Goal: Task Accomplishment & Management: Use online tool/utility

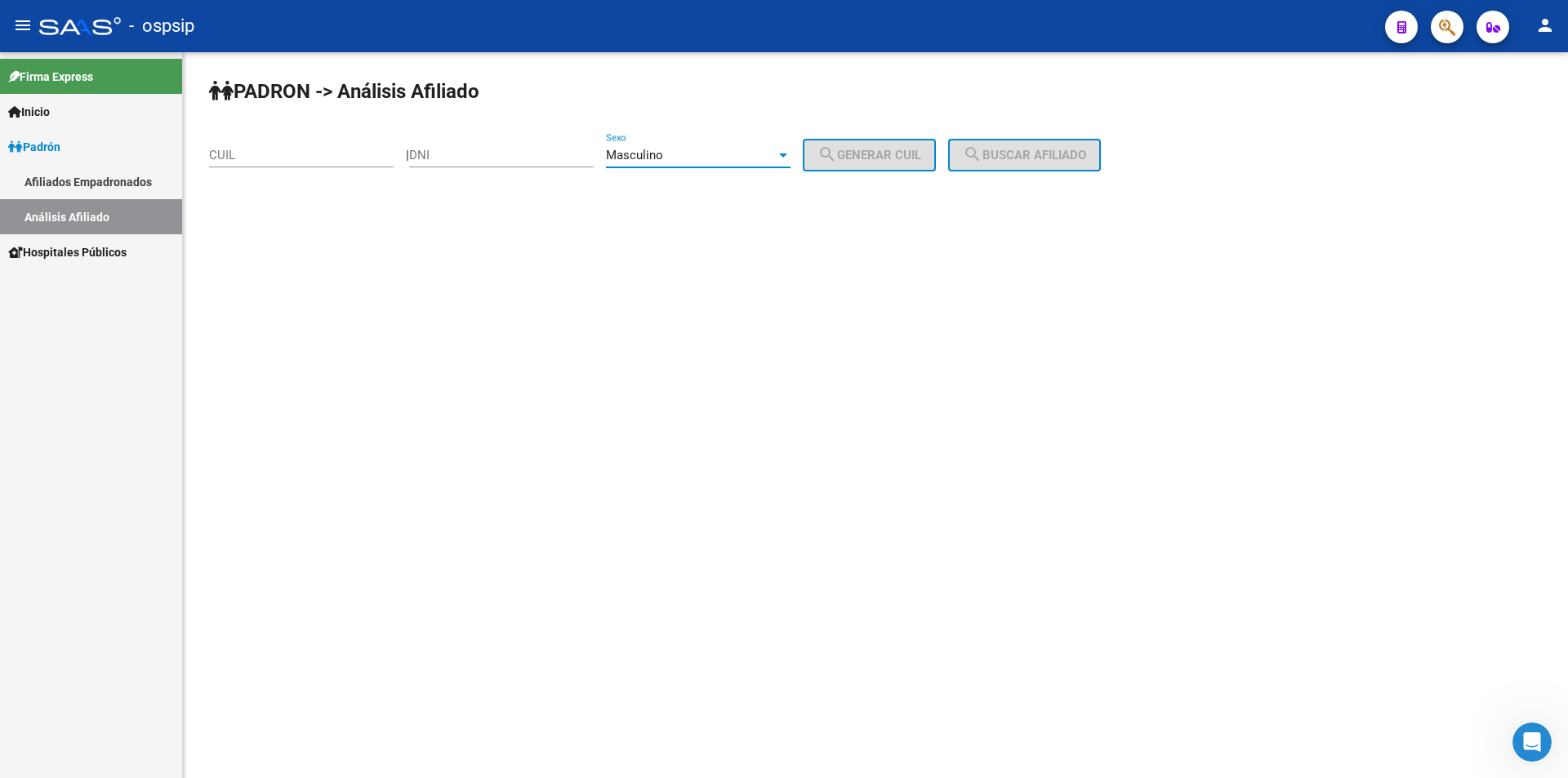
click at [736, 153] on div "Masculino" at bounding box center [690, 155] width 170 height 14
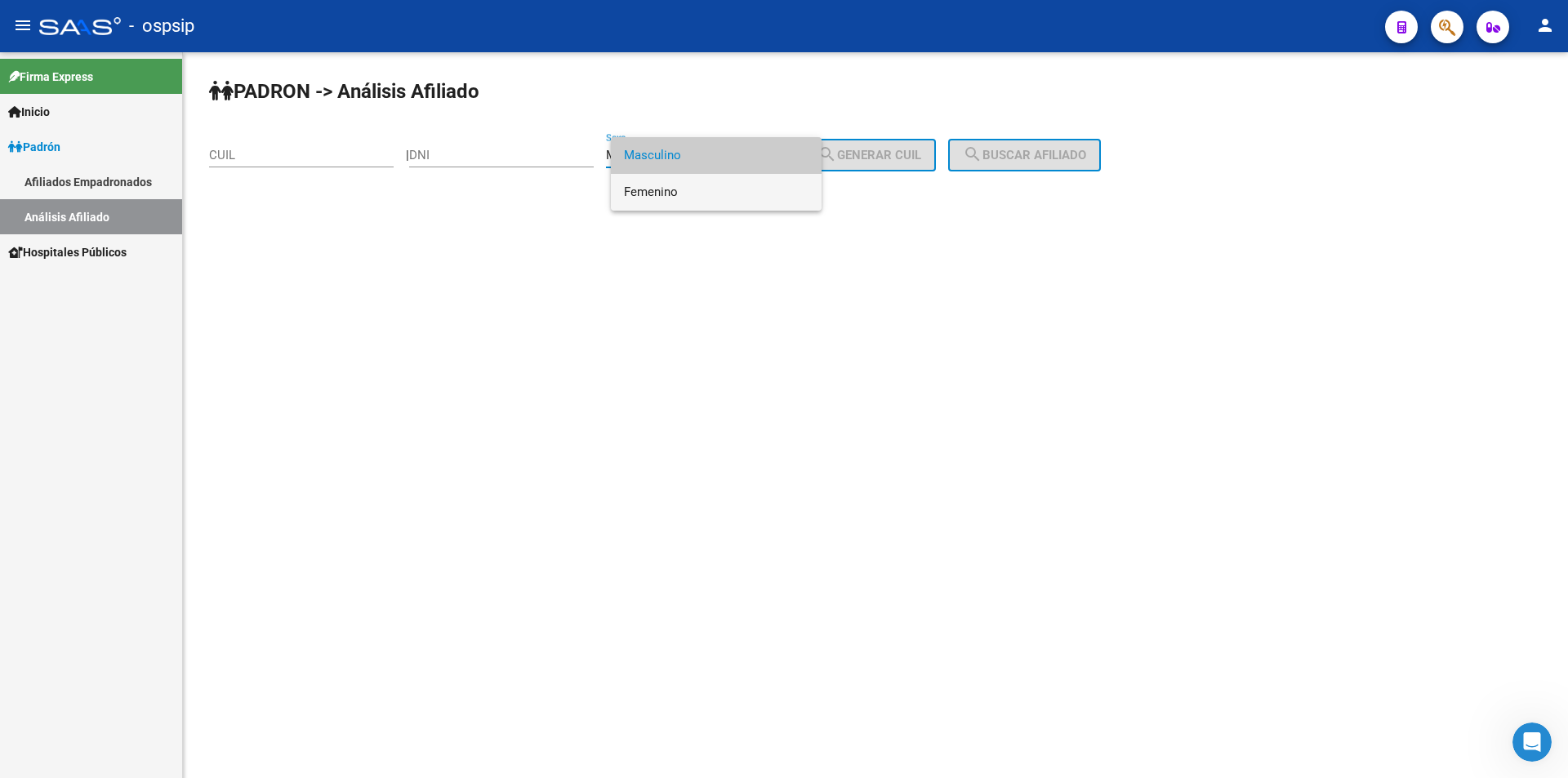
click at [724, 190] on span "Femenino" at bounding box center [716, 192] width 184 height 37
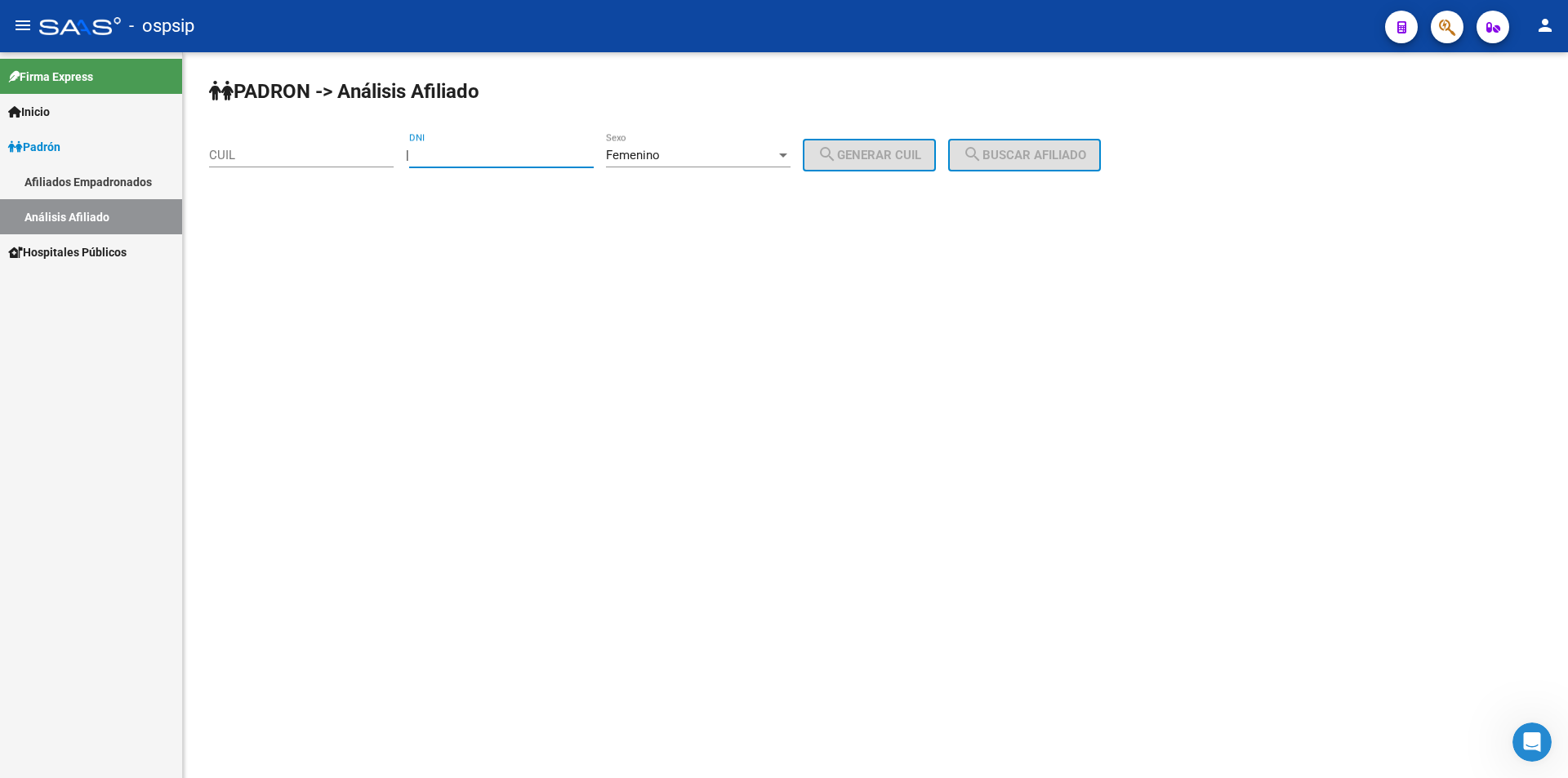
click at [555, 148] on input "DNI" at bounding box center [501, 155] width 184 height 14
type input "17743018"
click at [921, 143] on button "search Generar CUIL" at bounding box center [869, 155] width 133 height 32
type input "27-17743018-3"
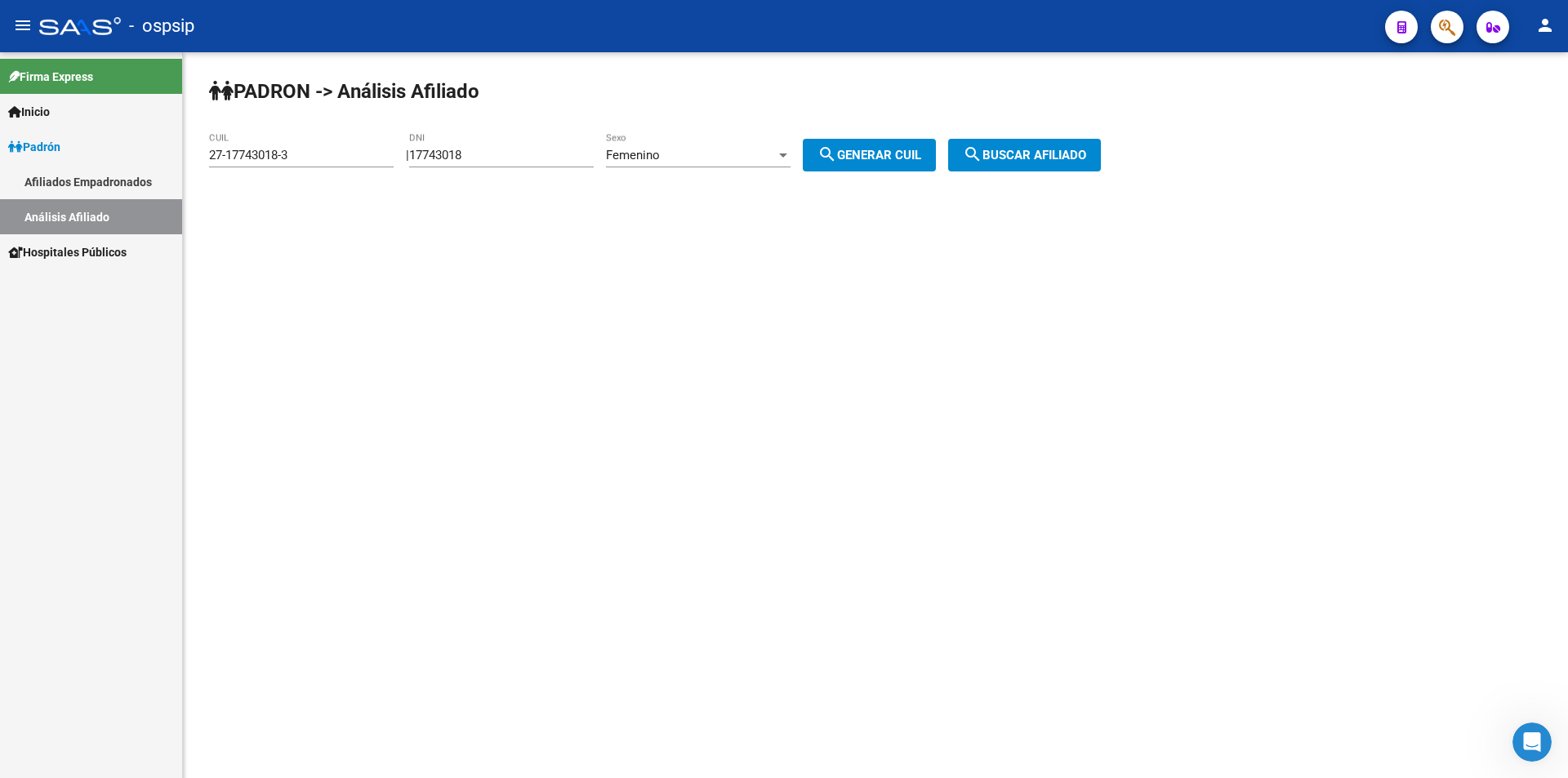
click at [1014, 147] on button "search Buscar afiliado" at bounding box center [1024, 155] width 153 height 32
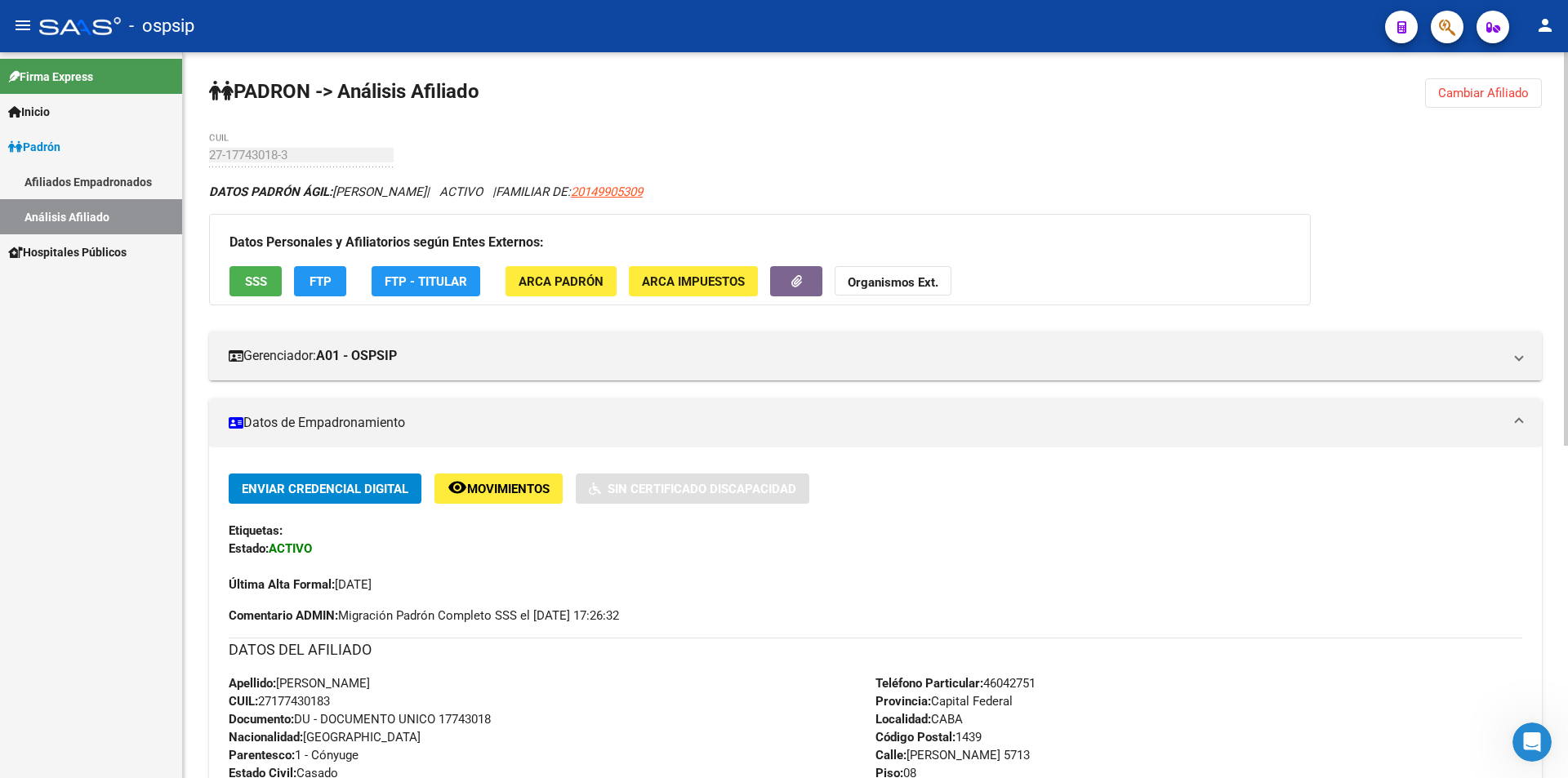
click at [1468, 87] on span "Cambiar Afiliado" at bounding box center [1483, 92] width 90 height 14
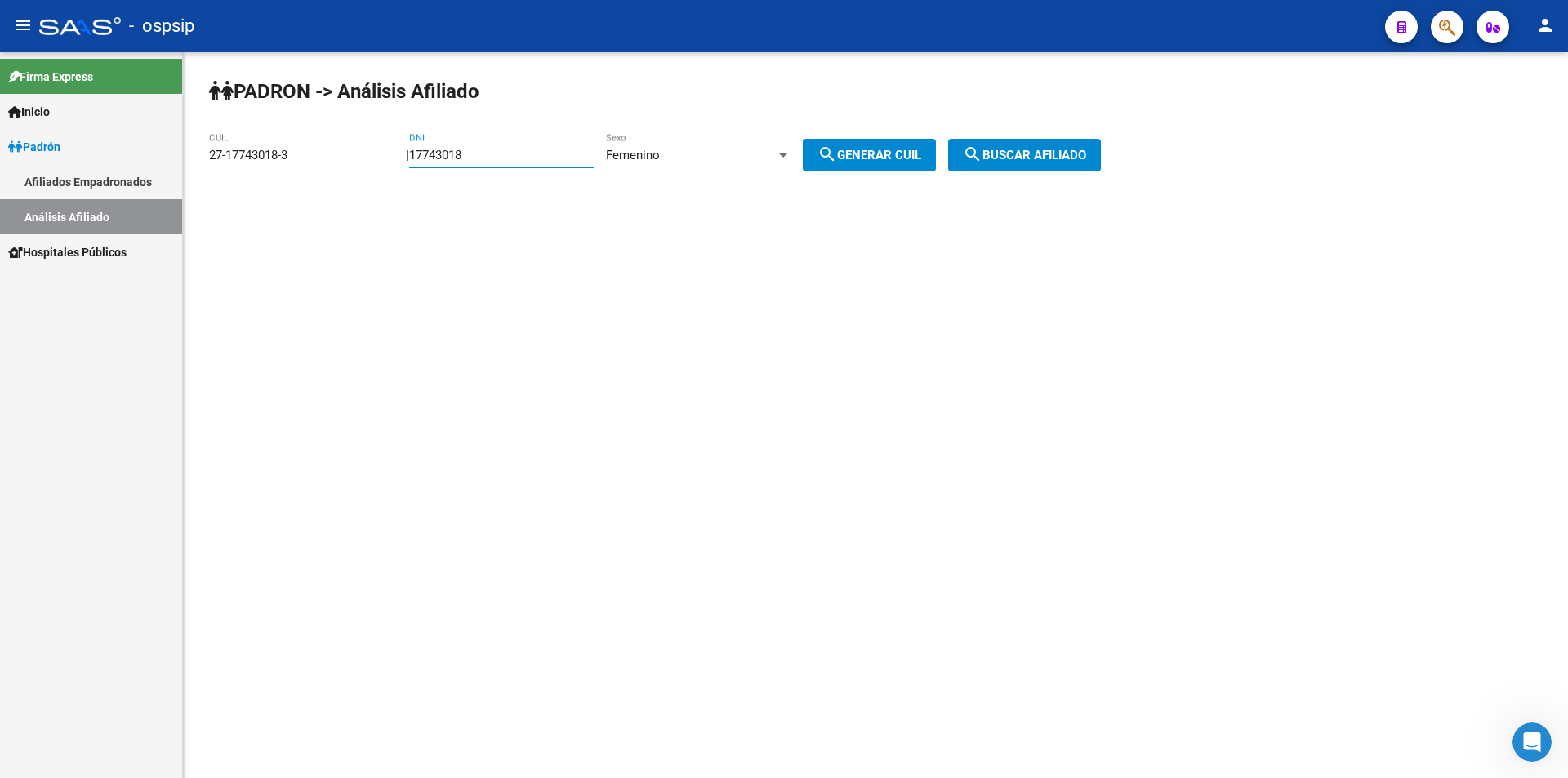
drag, startPoint x: 436, startPoint y: 148, endPoint x: 366, endPoint y: 139, distance: 70.6
click at [366, 148] on app-analisis-afiliado "PADRON -> Análisis Afiliado 27-17743018-3 CUIL | 17743018 DNI Femenino Sexo sea…" at bounding box center [661, 155] width 904 height 14
drag, startPoint x: 371, startPoint y: 149, endPoint x: 79, endPoint y: 142, distance: 292.1
click at [79, 142] on mat-sidenav-container "Firma Express Inicio Calendario SSS Instructivos Contacto OS Padrón Afiliados E…" at bounding box center [784, 415] width 1568 height 726
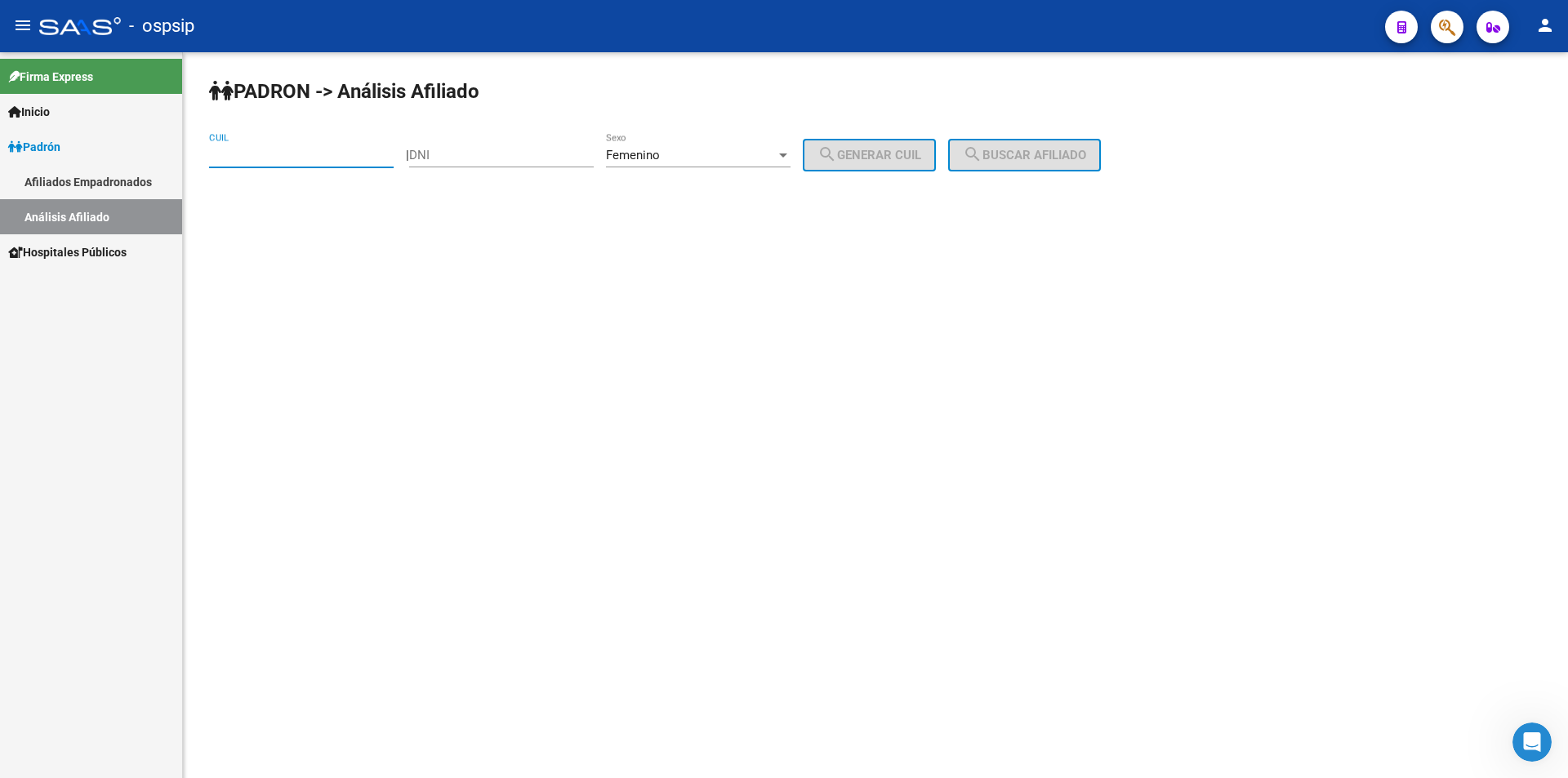
click at [659, 147] on div "Femenino Sexo" at bounding box center [698, 149] width 184 height 35
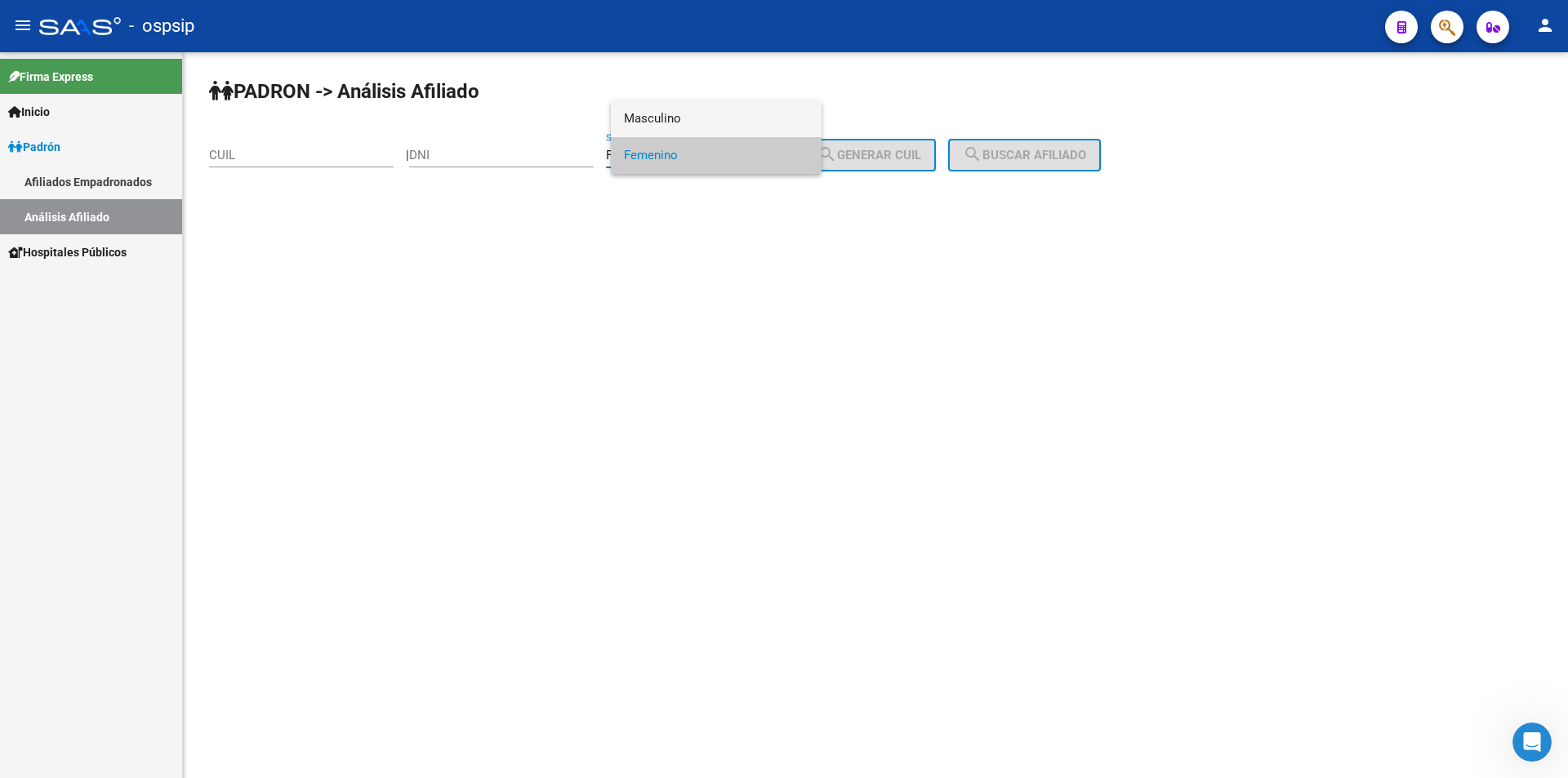
click at [659, 130] on span "Masculino" at bounding box center [716, 119] width 184 height 37
click at [661, 144] on div "Masculino Sexo" at bounding box center [698, 149] width 184 height 35
click at [696, 186] on span "Femenino" at bounding box center [716, 192] width 184 height 37
click at [567, 146] on div "DNI" at bounding box center [501, 149] width 184 height 35
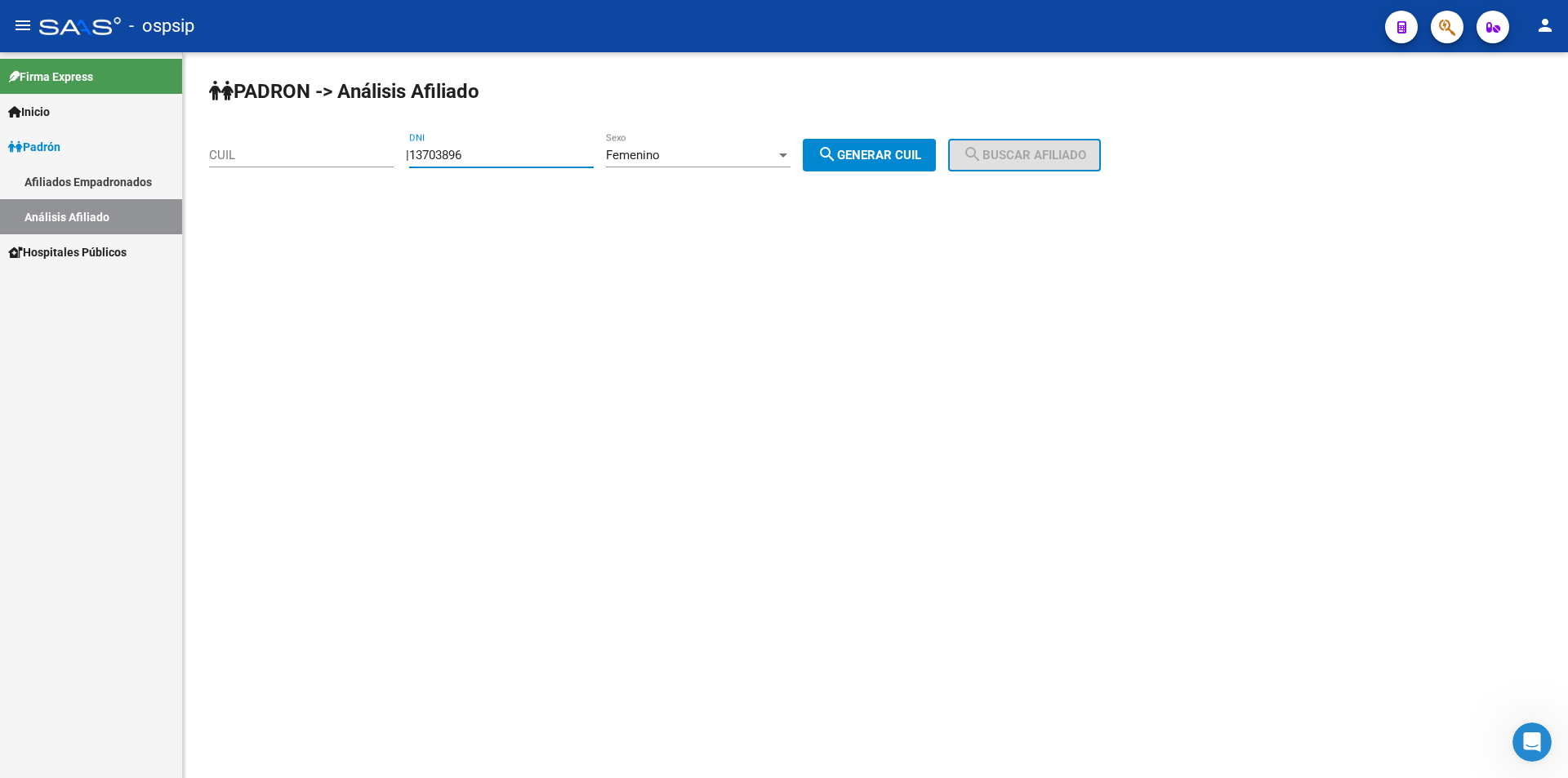
type input "13703896"
drag, startPoint x: 892, startPoint y: 149, endPoint x: 915, endPoint y: 152, distance: 23.2
click at [895, 149] on span "search Generar CUIL" at bounding box center [868, 155] width 103 height 14
type input "27-13703896-5"
click at [1029, 143] on button "search Buscar afiliado" at bounding box center [1024, 155] width 153 height 32
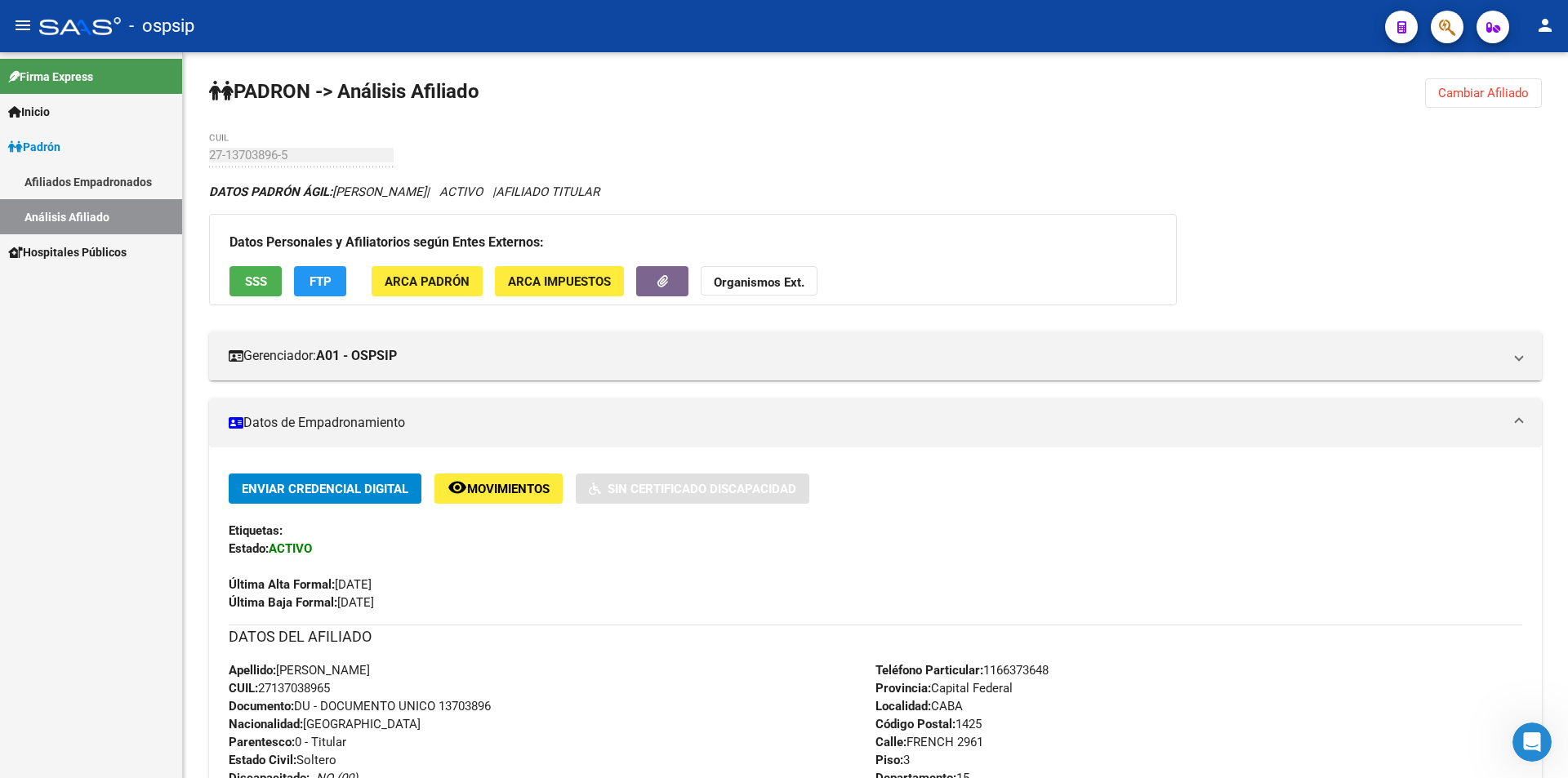
drag, startPoint x: 631, startPoint y: 195, endPoint x: 9, endPoint y: 185, distance: 622.1
click at [0, 189] on mat-sidenav-container "Firma Express Inicio Calendario SSS Instructivos Contacto OS Padrón Afiliados E…" at bounding box center [784, 415] width 1568 height 726
click at [342, 176] on div "27-13703896-5 CUIL" at bounding box center [301, 157] width 184 height 50
drag, startPoint x: 335, startPoint y: 179, endPoint x: 620, endPoint y: 184, distance: 285.0
click at [620, 184] on app-analisis-afiliado "PADRON -> Análisis Afiliado Cambiar Afiliado 27-13703896-5 CUIL DATOS PADRÓN ÁG…" at bounding box center [875, 690] width 1333 height 1084
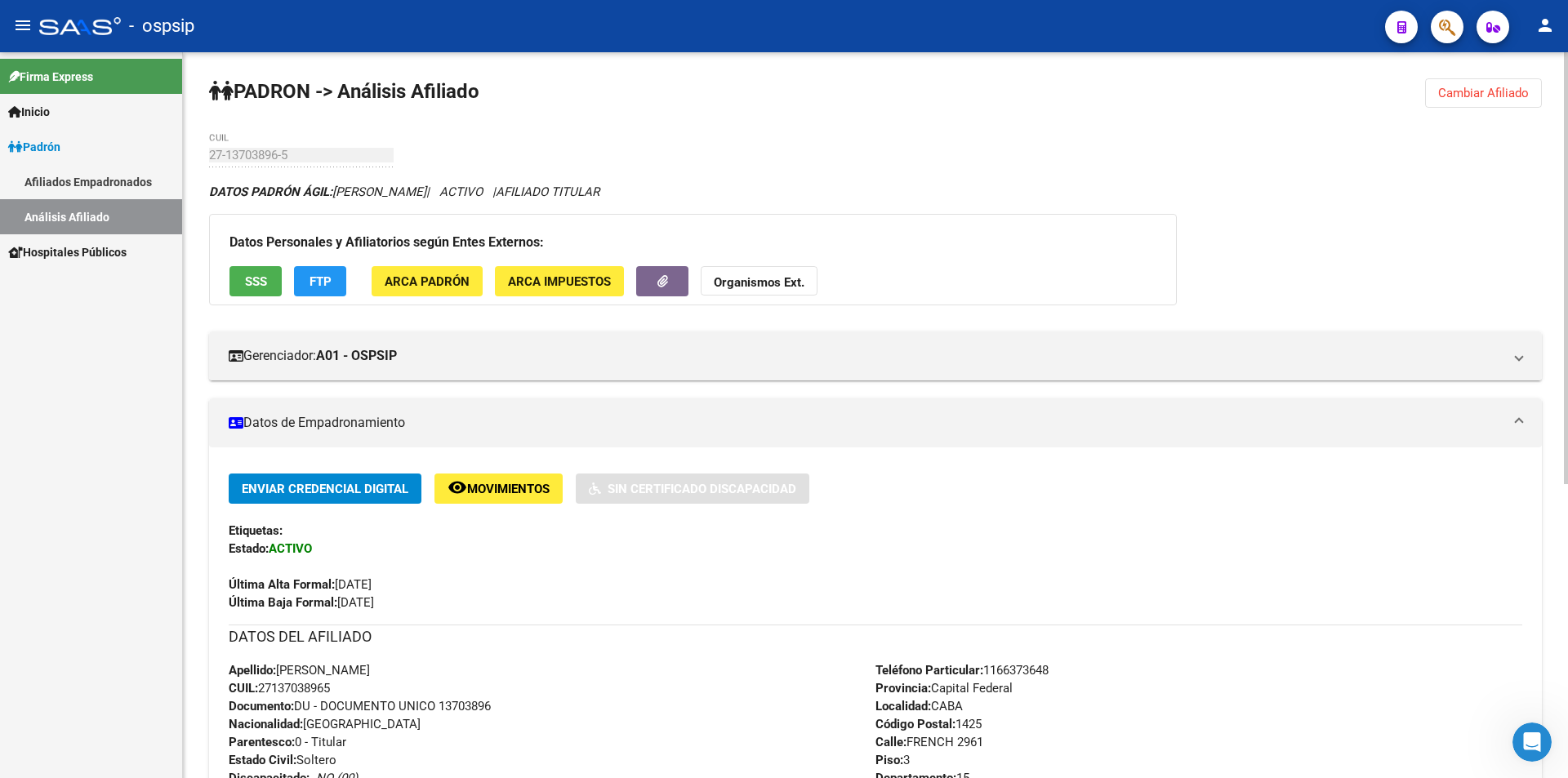
drag, startPoint x: 660, startPoint y: 184, endPoint x: 681, endPoint y: 190, distance: 21.8
click at [599, 184] on span "AFILIADO TITULAR" at bounding box center [547, 191] width 103 height 14
click at [1442, 97] on button "Cambiar Afiliado" at bounding box center [1483, 93] width 117 height 29
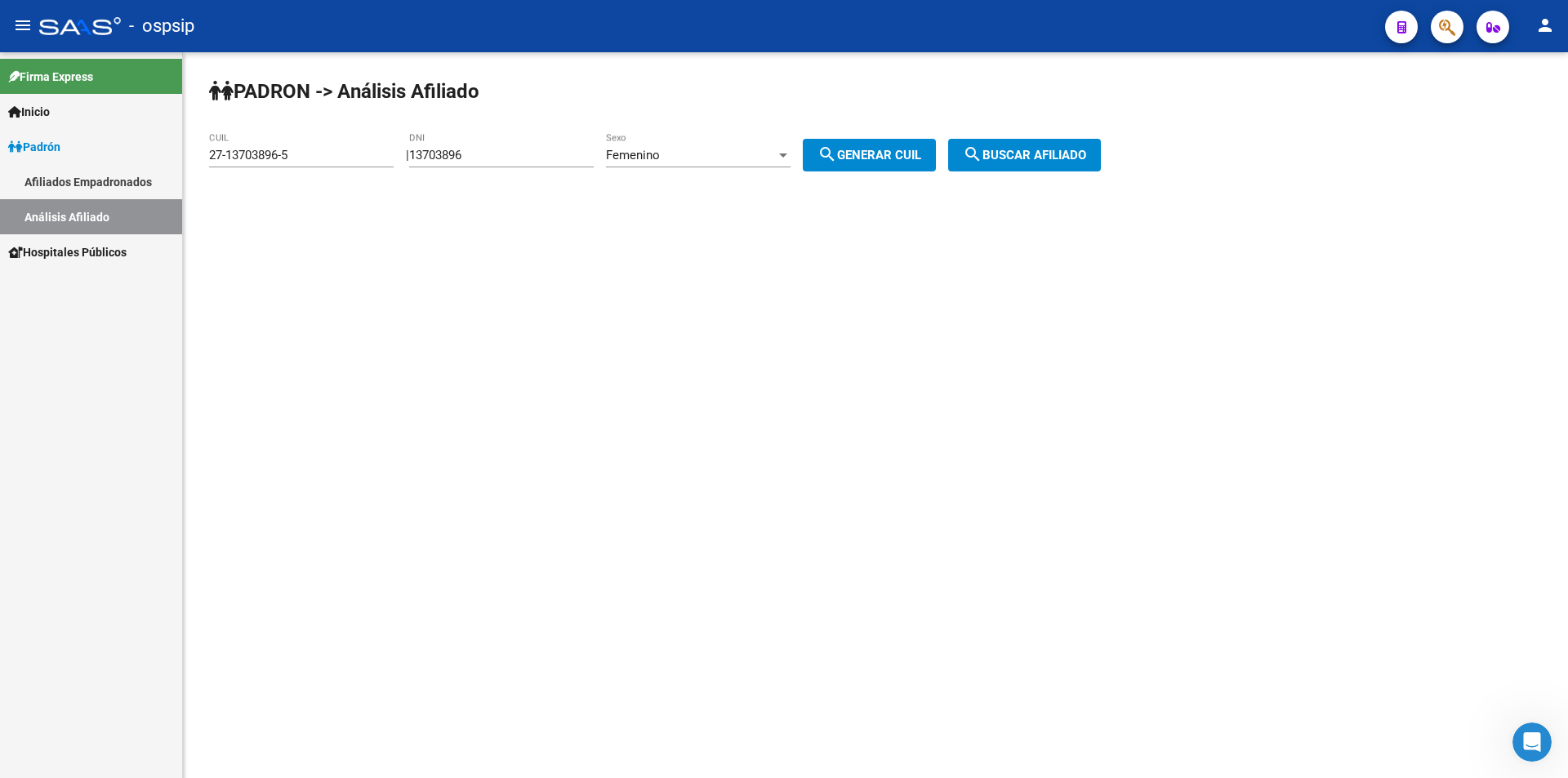
drag, startPoint x: 569, startPoint y: 164, endPoint x: 623, endPoint y: 164, distance: 54.0
click at [582, 164] on div "13703896 DNI" at bounding box center [501, 149] width 184 height 35
click at [660, 152] on span "Femenino" at bounding box center [632, 155] width 54 height 14
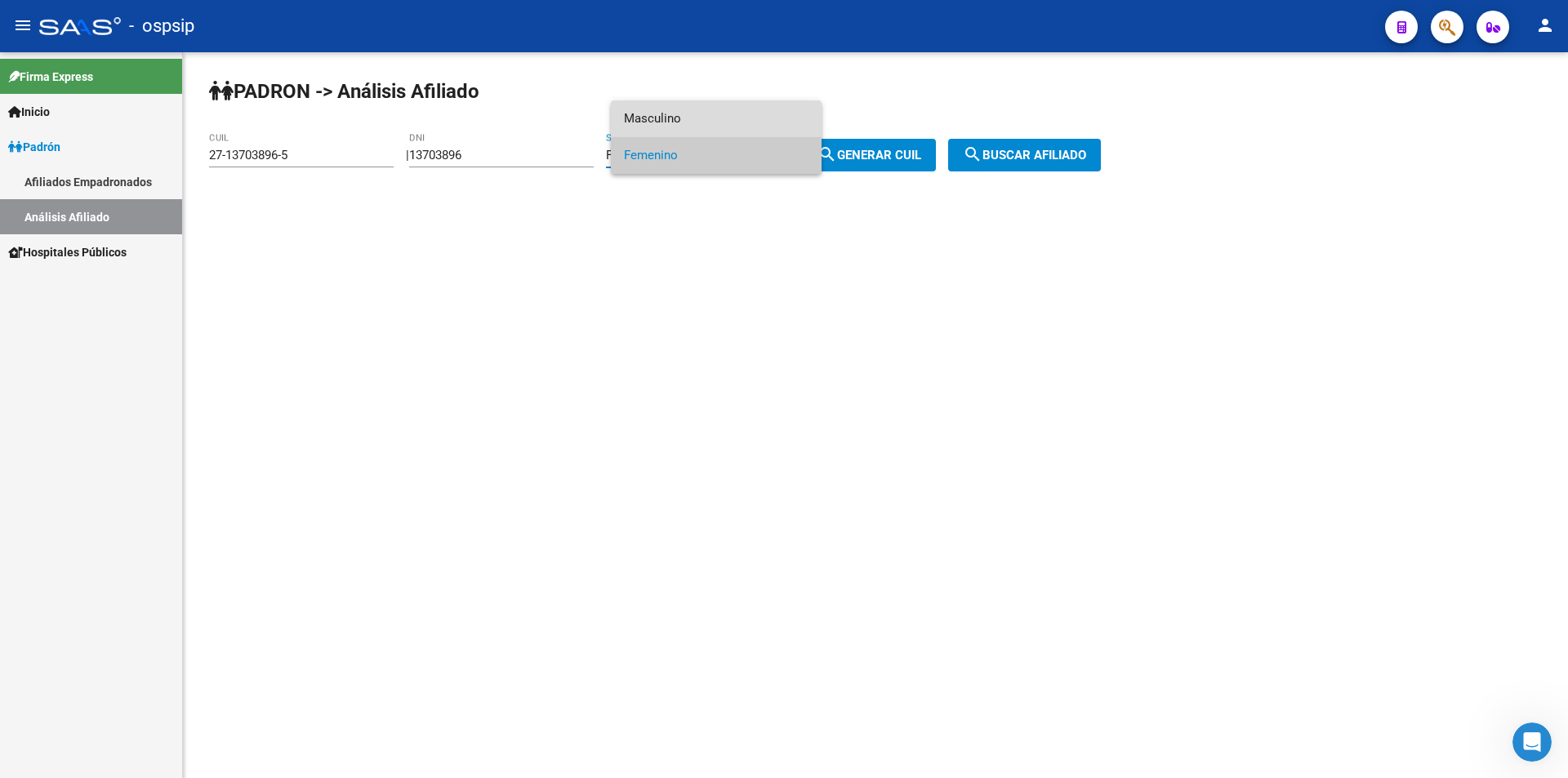
drag, startPoint x: 663, startPoint y: 114, endPoint x: 588, endPoint y: 128, distance: 76.3
click at [662, 114] on span "Masculino" at bounding box center [716, 119] width 184 height 37
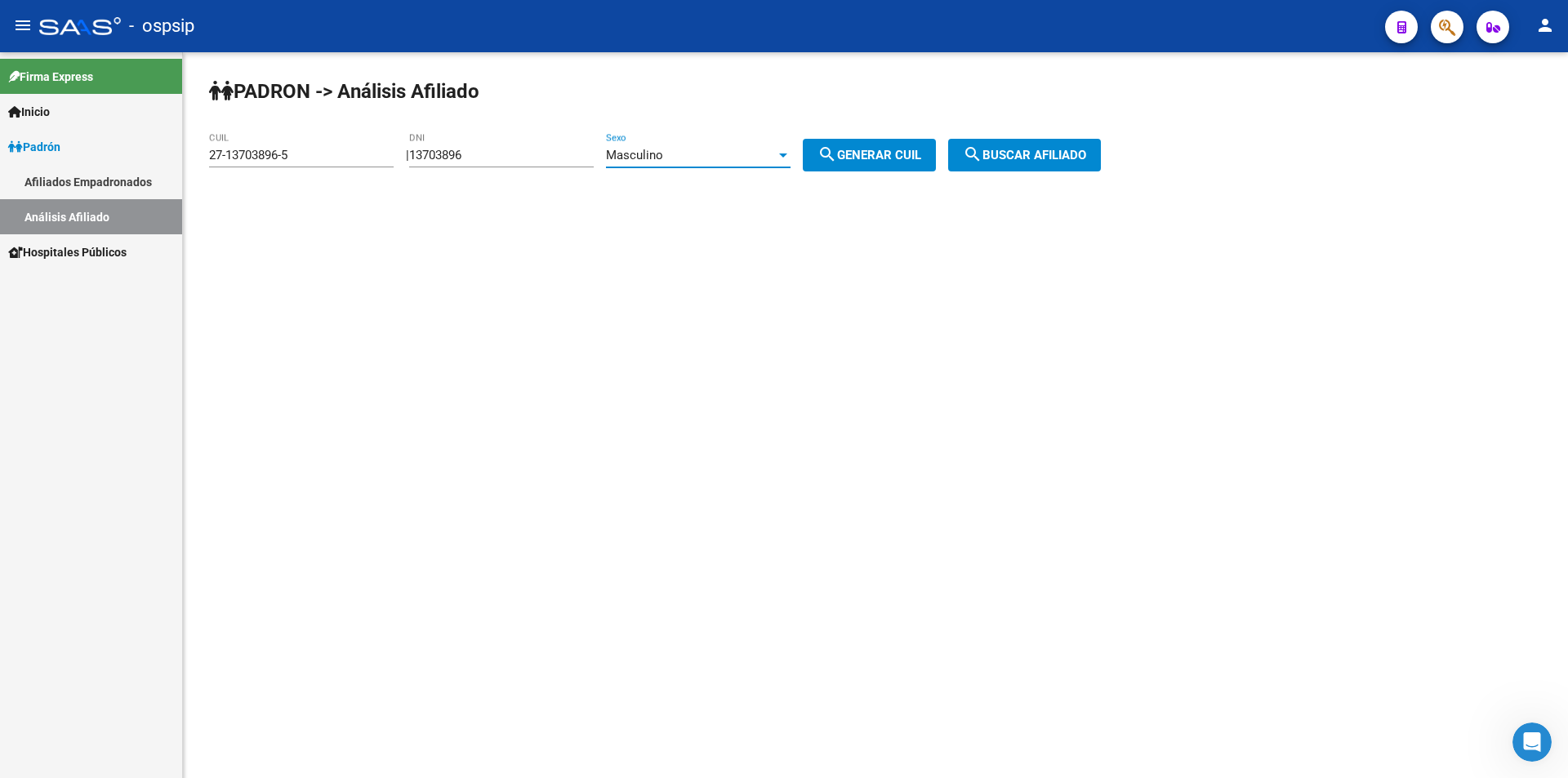
drag, startPoint x: 541, startPoint y: 160, endPoint x: 264, endPoint y: 174, distance: 277.4
click at [264, 162] on app-analisis-afiliado "PADRON -> Análisis Afiliado 27-13703896-5 CUIL | 13703896 DNI Masculino Sexo se…" at bounding box center [661, 155] width 904 height 14
drag, startPoint x: 306, startPoint y: 149, endPoint x: 17, endPoint y: 168, distance: 289.6
click at [0, 173] on mat-sidenav-container "Firma Express Inicio Calendario SSS Instructivos Contacto OS Padrón Afiliados E…" at bounding box center [784, 415] width 1568 height 726
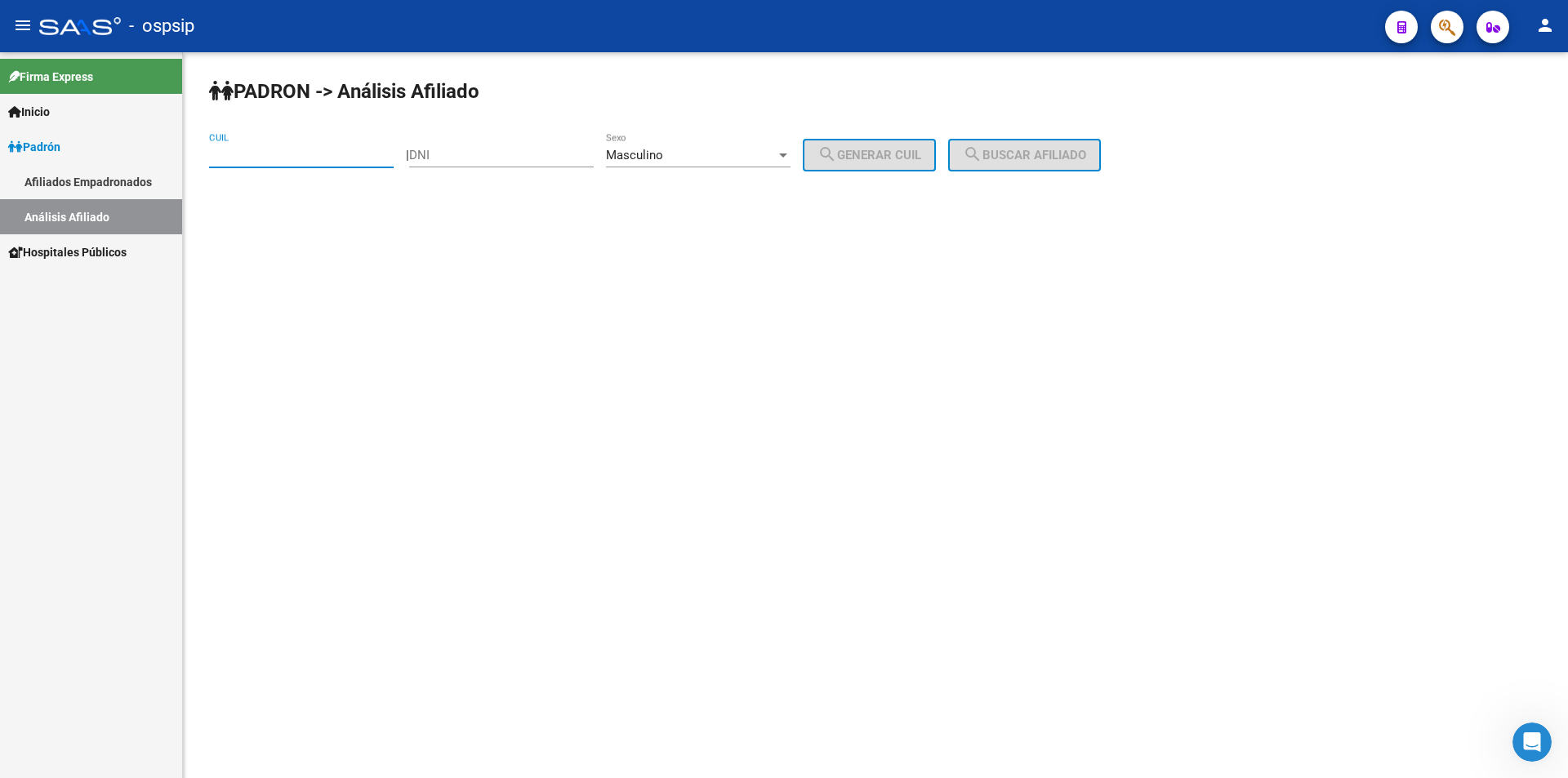
click at [507, 158] on input "DNI" at bounding box center [501, 155] width 184 height 14
click at [337, 149] on input "CUIL" at bounding box center [301, 155] width 184 height 14
click at [444, 140] on div "DNI" at bounding box center [501, 149] width 184 height 35
click at [457, 149] on input "DNI" at bounding box center [501, 155] width 184 height 14
click at [636, 160] on span "Masculino" at bounding box center [634, 155] width 57 height 14
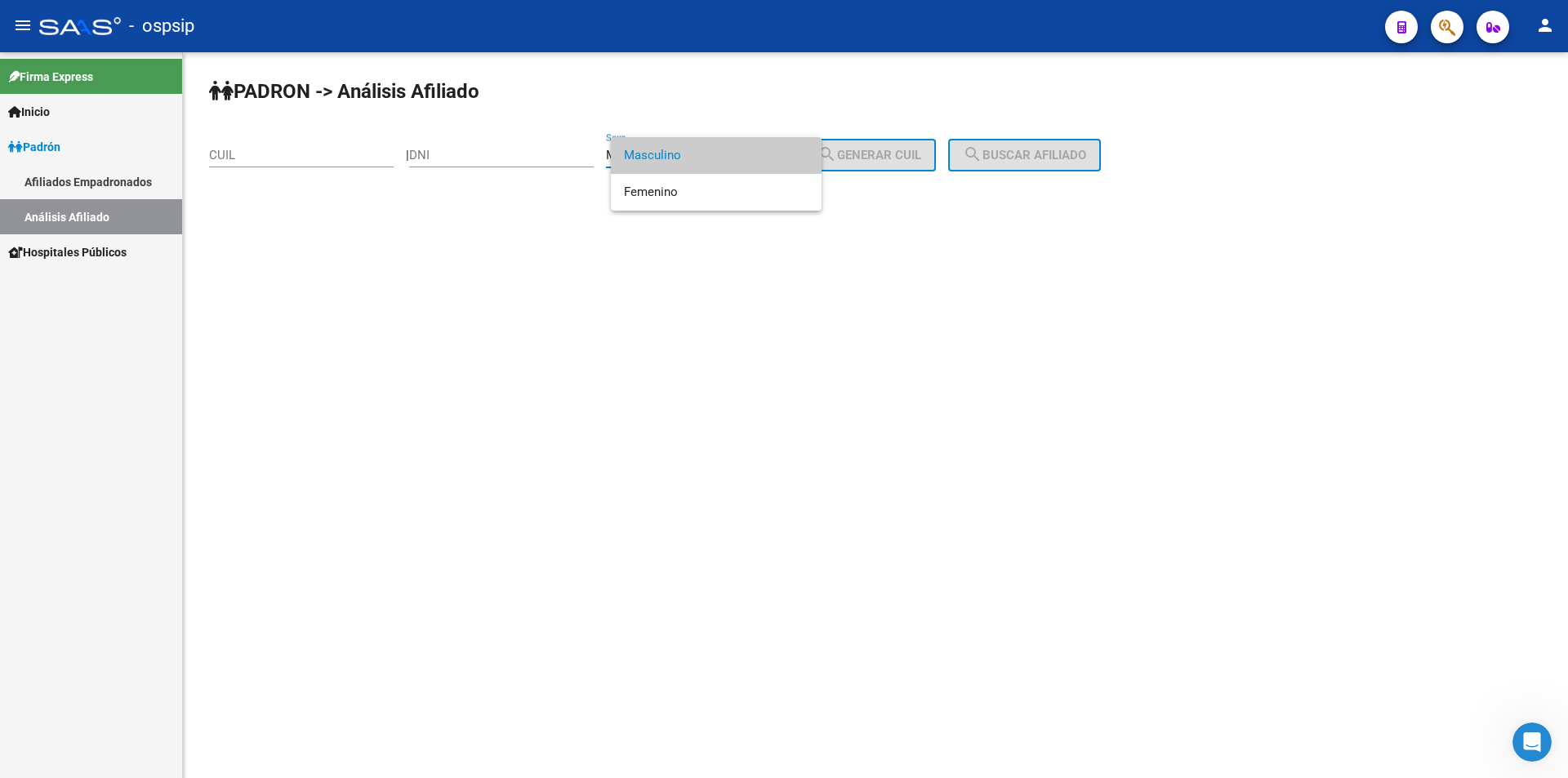
click at [497, 154] on div at bounding box center [784, 389] width 1568 height 778
click at [500, 152] on input "DNI" at bounding box center [501, 155] width 184 height 14
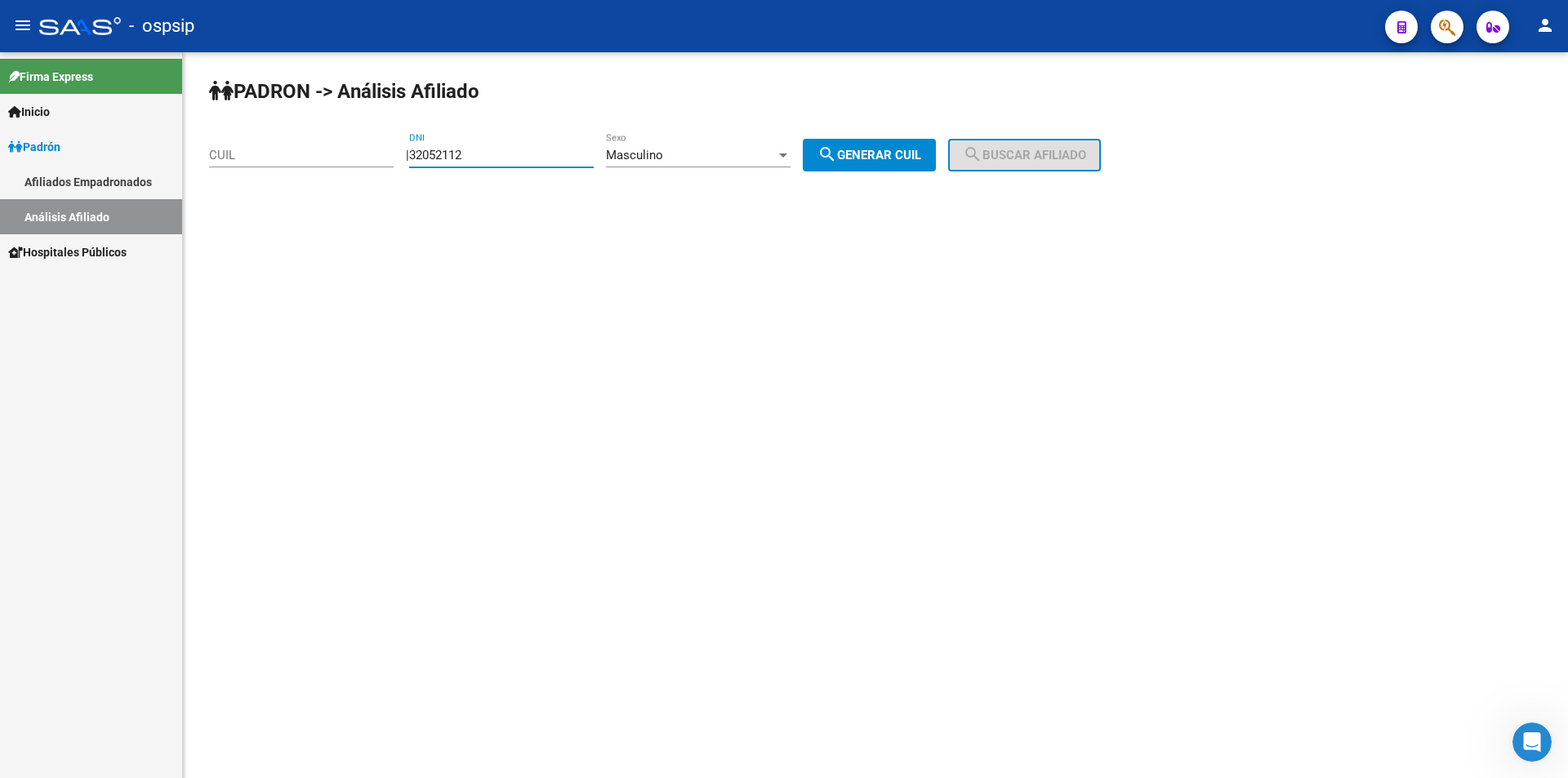
type input "32052112"
drag, startPoint x: 879, startPoint y: 148, endPoint x: 891, endPoint y: 150, distance: 12.2
click at [880, 148] on span "search Generar CUIL" at bounding box center [868, 155] width 103 height 14
type input "20-32052112-3"
click at [1010, 156] on span "search Buscar afiliado" at bounding box center [1024, 155] width 123 height 14
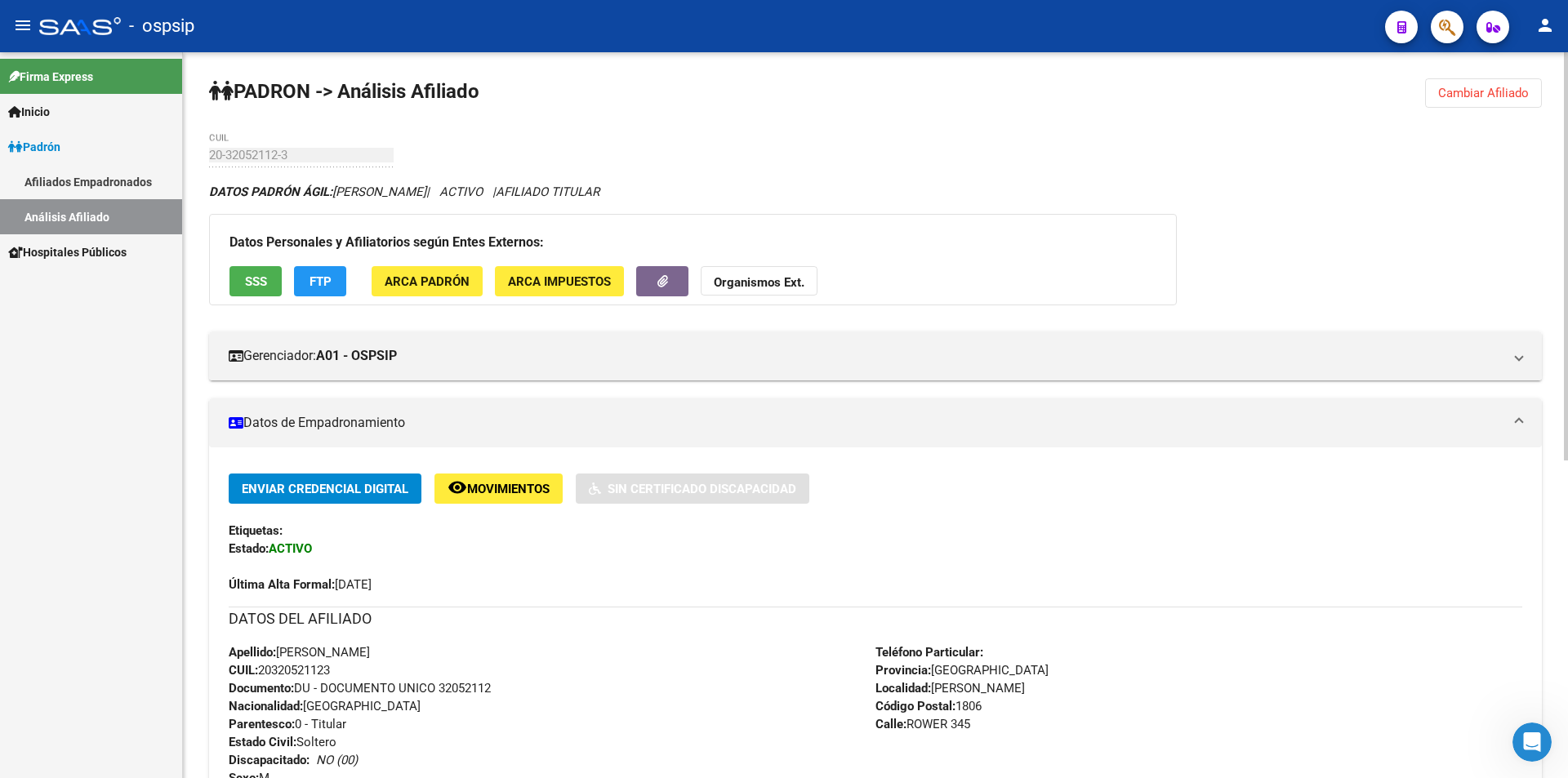
click at [1468, 89] on span "Cambiar Afiliado" at bounding box center [1483, 92] width 90 height 14
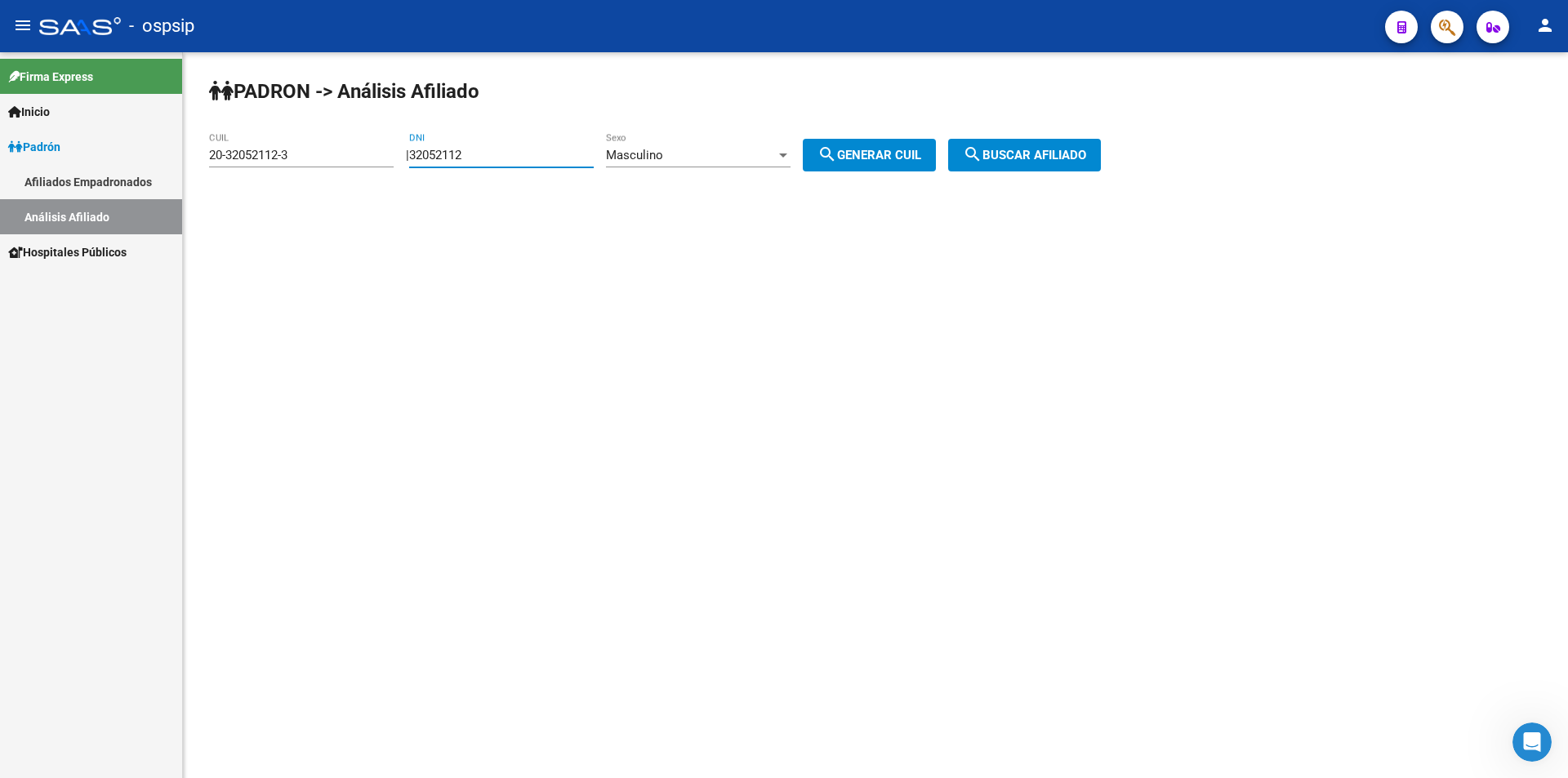
drag, startPoint x: 573, startPoint y: 150, endPoint x: 354, endPoint y: 171, distance: 220.0
click at [354, 162] on app-analisis-afiliado "PADRON -> Análisis Afiliado 20-32052112-3 CUIL | 32052112 DNI Masculino Sexo se…" at bounding box center [661, 155] width 904 height 14
drag, startPoint x: 358, startPoint y: 150, endPoint x: 158, endPoint y: 167, distance: 200.7
click at [158, 167] on mat-sidenav-container "Firma Express Inicio Calendario SSS Instructivos Contacto OS Padrón Afiliados E…" at bounding box center [784, 415] width 1568 height 726
click at [514, 152] on input "DNI" at bounding box center [501, 155] width 184 height 14
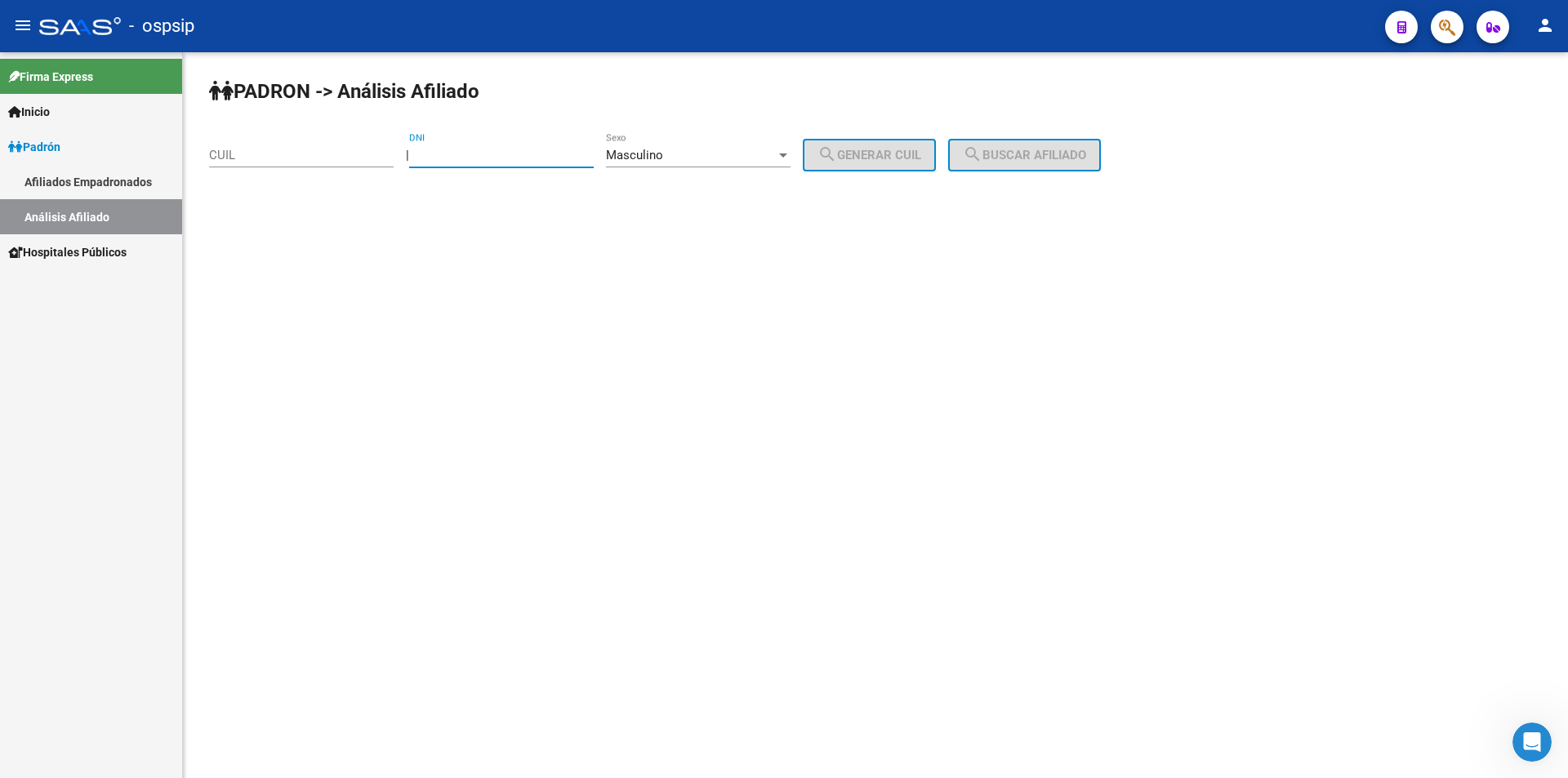
click at [680, 145] on div "Masculino Sexo" at bounding box center [698, 149] width 184 height 35
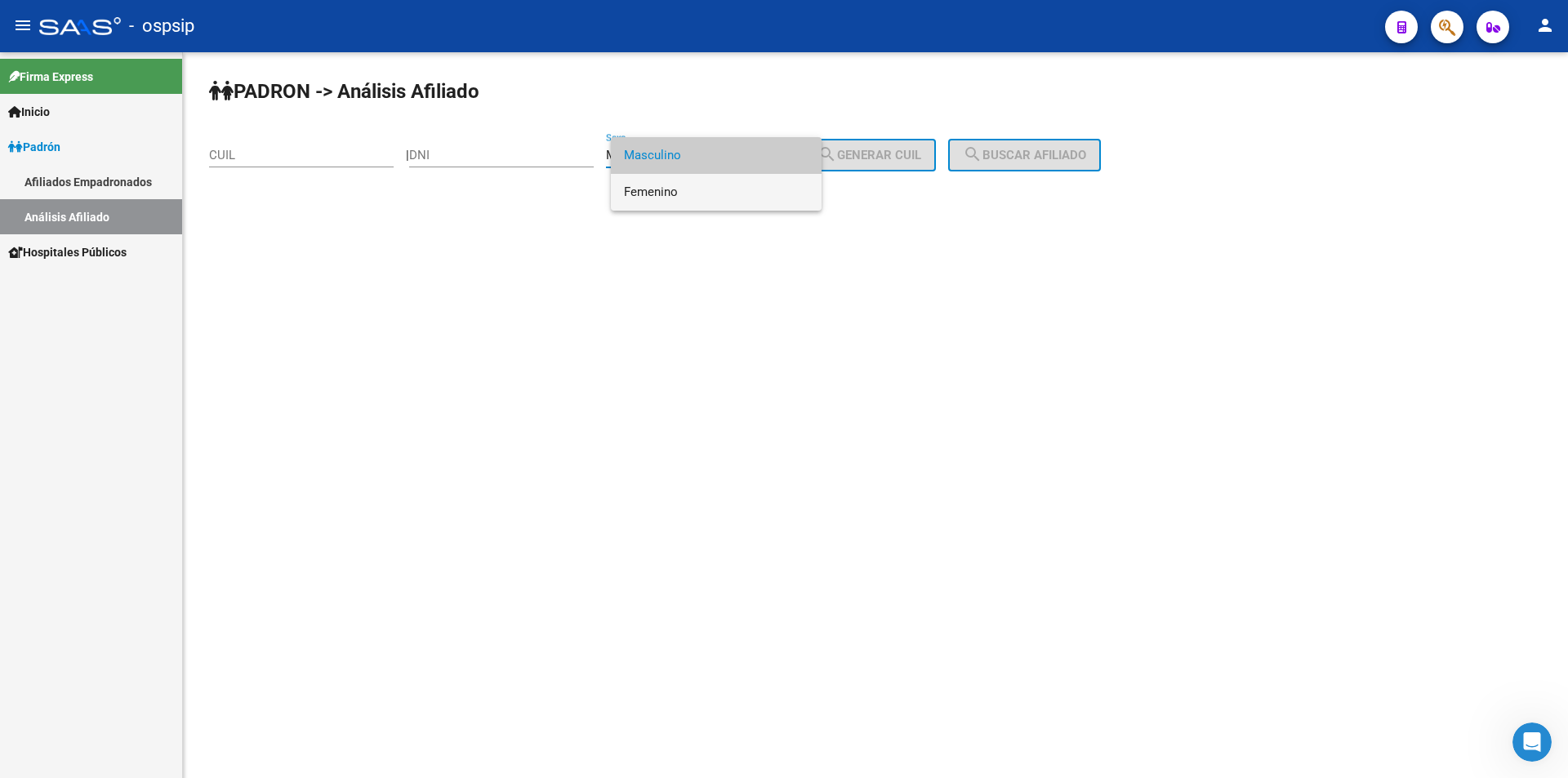
click at [702, 189] on span "Femenino" at bounding box center [716, 192] width 184 height 37
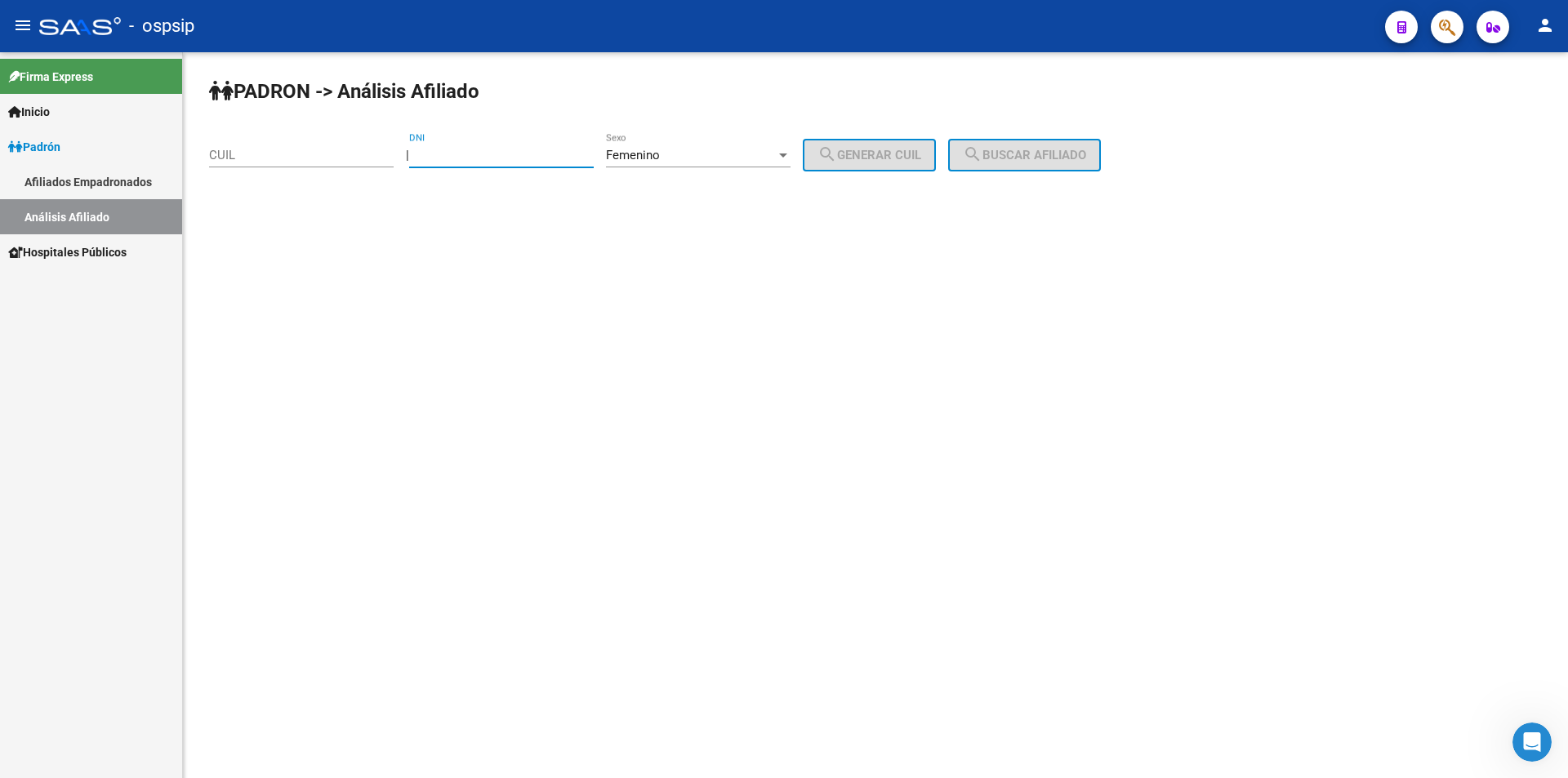
click at [593, 158] on input "DNI" at bounding box center [501, 155] width 184 height 14
type input "22710954"
click at [916, 147] on button "search Generar CUIL" at bounding box center [869, 155] width 133 height 32
type input "27-22710954-3"
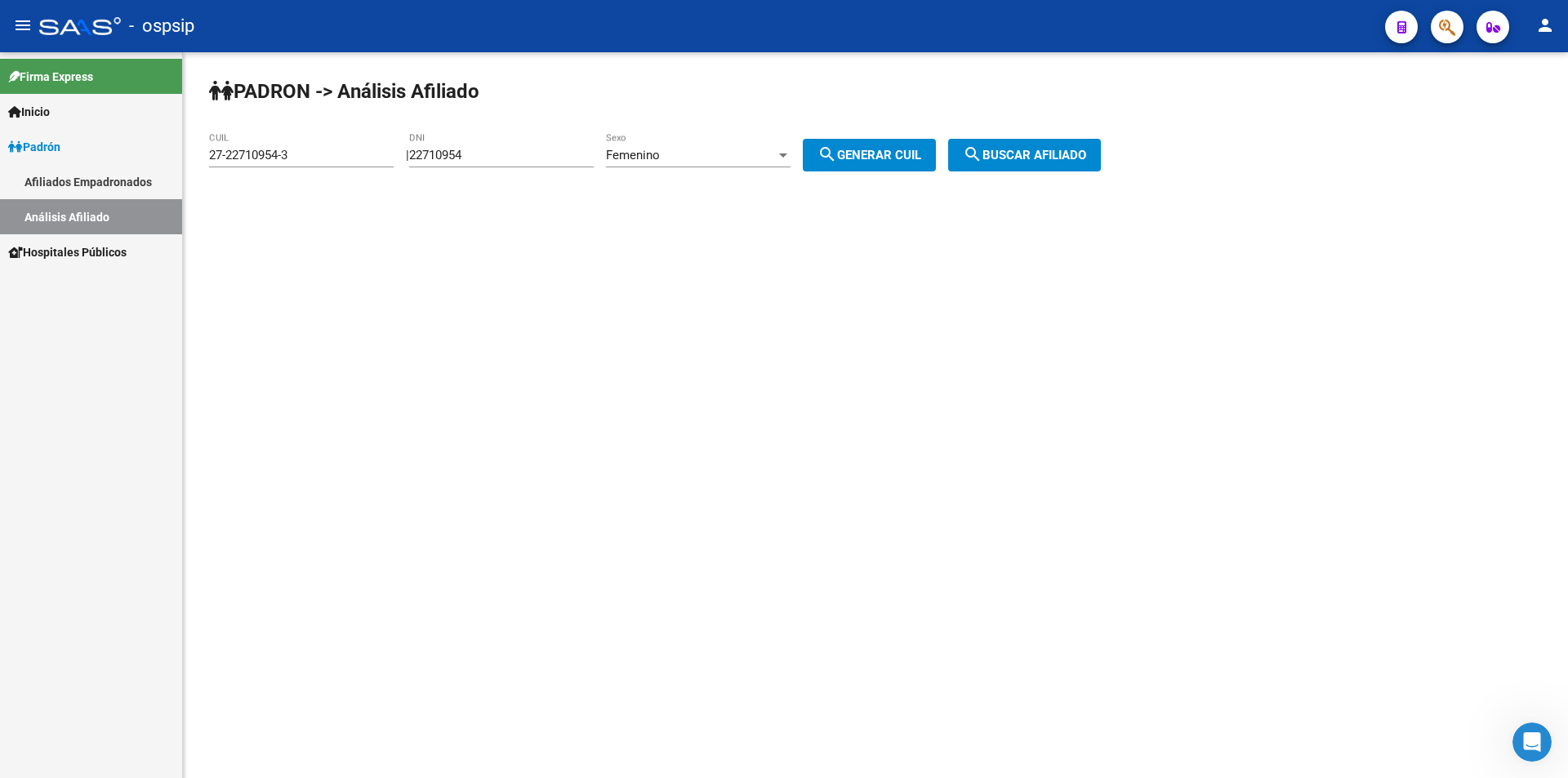
click at [1061, 152] on span "search Buscar afiliado" at bounding box center [1024, 155] width 123 height 14
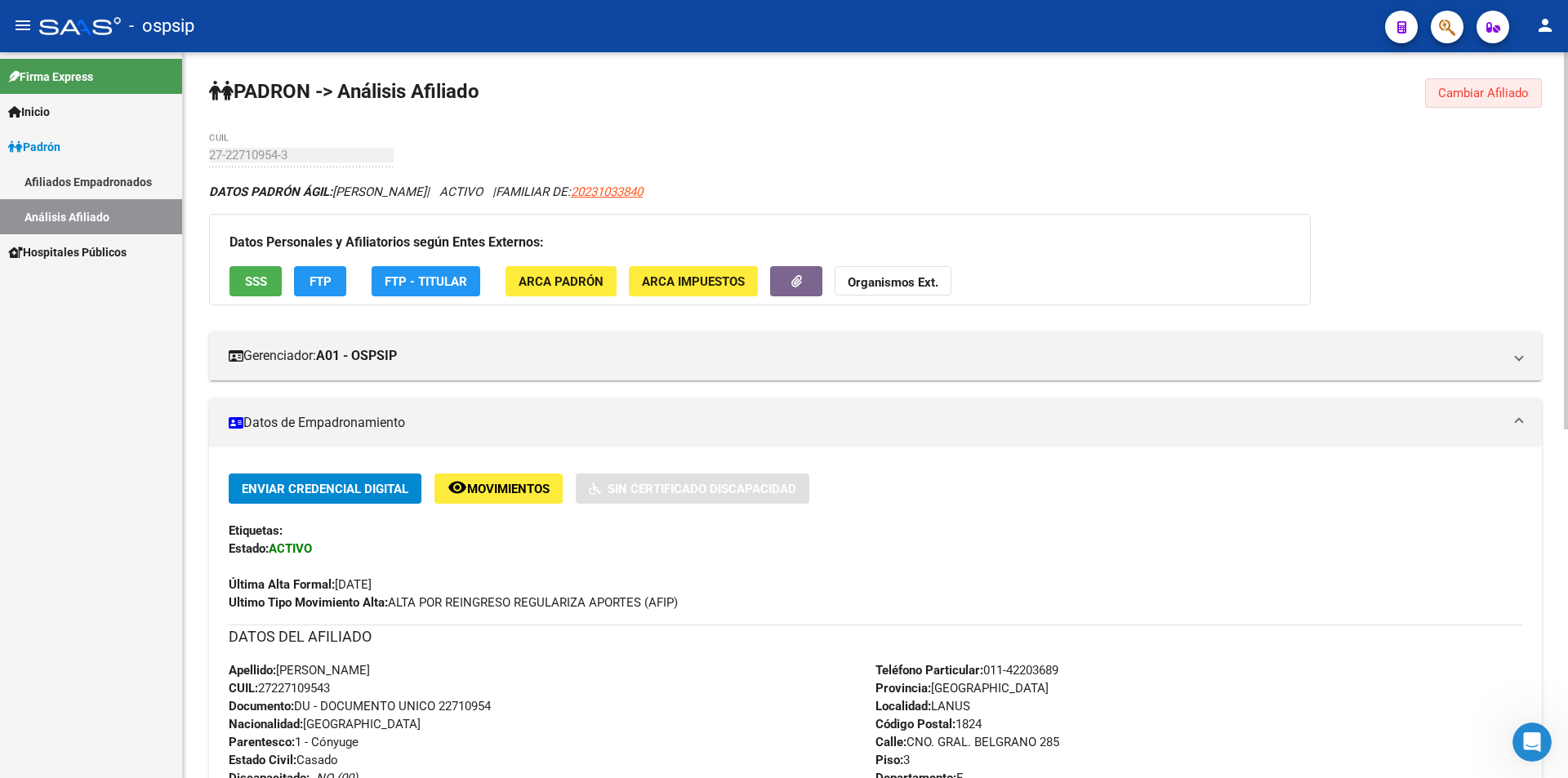
click at [1498, 91] on span "Cambiar Afiliado" at bounding box center [1483, 92] width 90 height 14
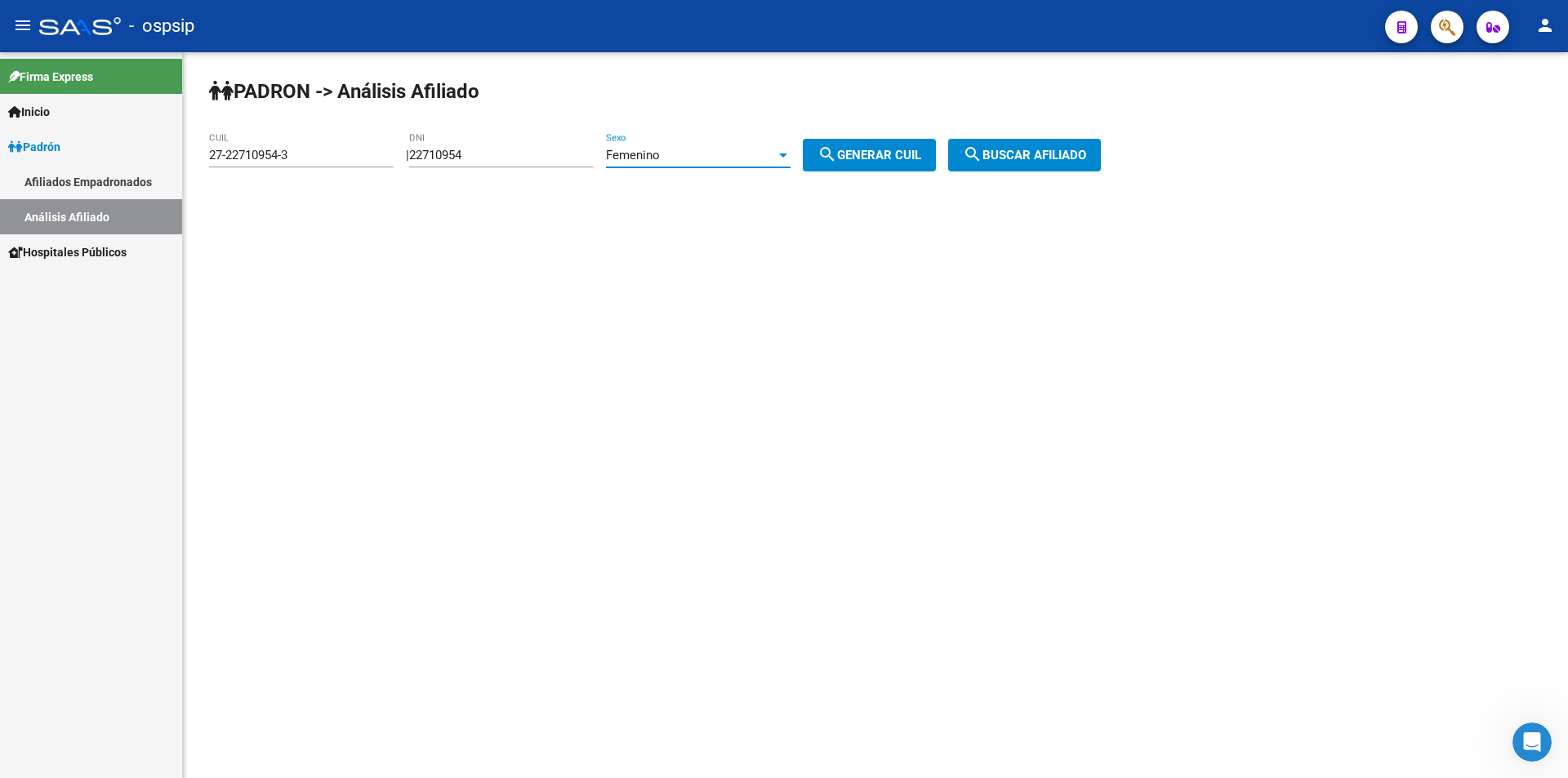
click at [660, 154] on span "Femenino" at bounding box center [632, 155] width 54 height 14
click at [669, 113] on span "Masculino" at bounding box center [716, 119] width 184 height 37
drag, startPoint x: 512, startPoint y: 160, endPoint x: 297, endPoint y: 170, distance: 215.2
click at [297, 162] on app-analisis-afiliado "PADRON -> Análisis Afiliado 27-22710954-3 CUIL | 22710954 DNI Masculino Sexo se…" at bounding box center [661, 155] width 904 height 14
drag, startPoint x: 307, startPoint y: 155, endPoint x: 38, endPoint y: 145, distance: 269.2
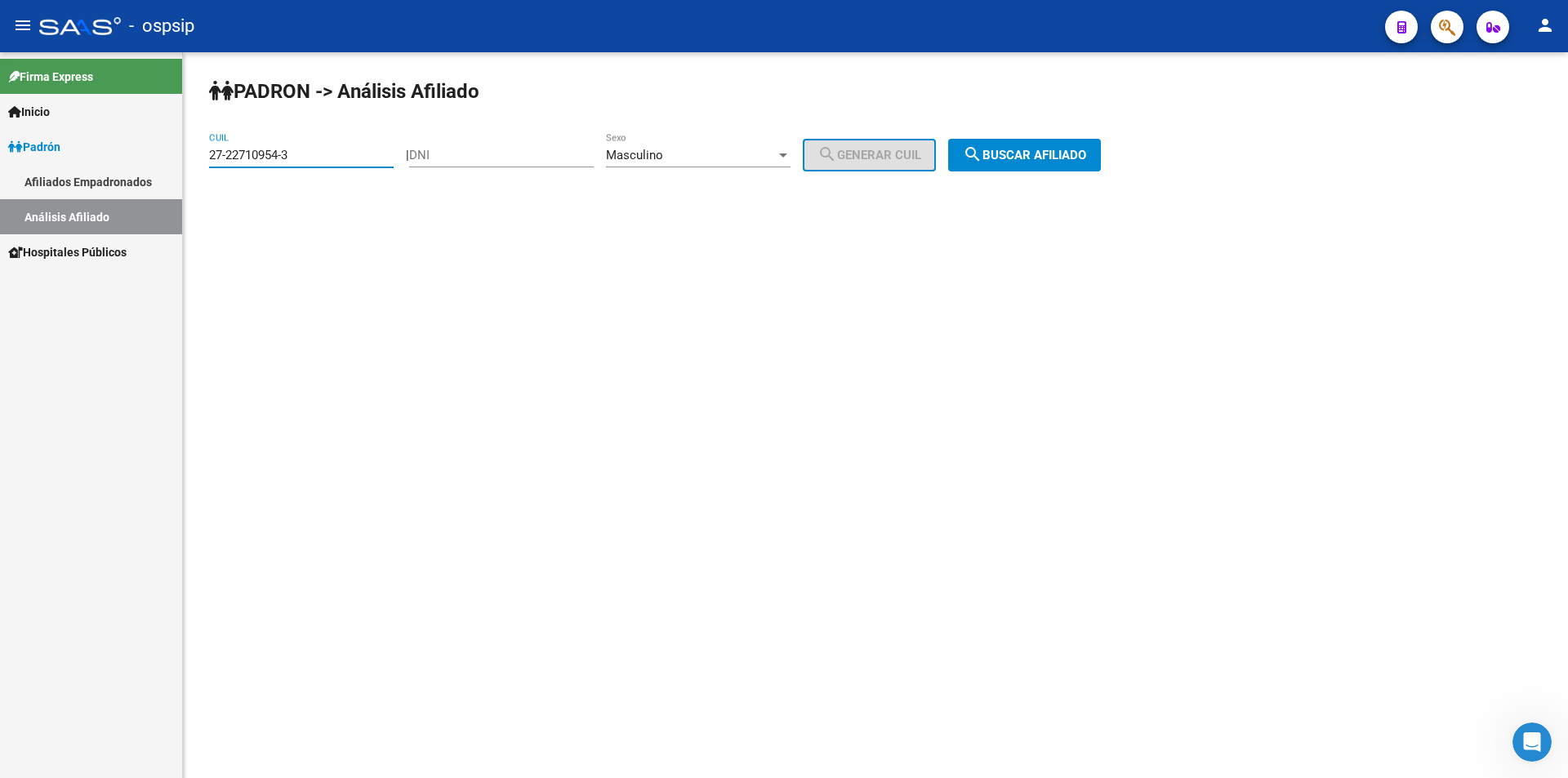
click at [11, 156] on mat-sidenav-container "Firma Express Inicio Calendario SSS Instructivos Contacto OS Padrón Afiliados E…" at bounding box center [784, 415] width 1568 height 726
click at [748, 287] on mat-sidenav-content "PADRON -> Análisis Afiliado CUIL | DNI Masculino Sexo search Generar CUIL searc…" at bounding box center [875, 415] width 1385 height 726
click at [699, 153] on div "Masculino" at bounding box center [690, 155] width 170 height 14
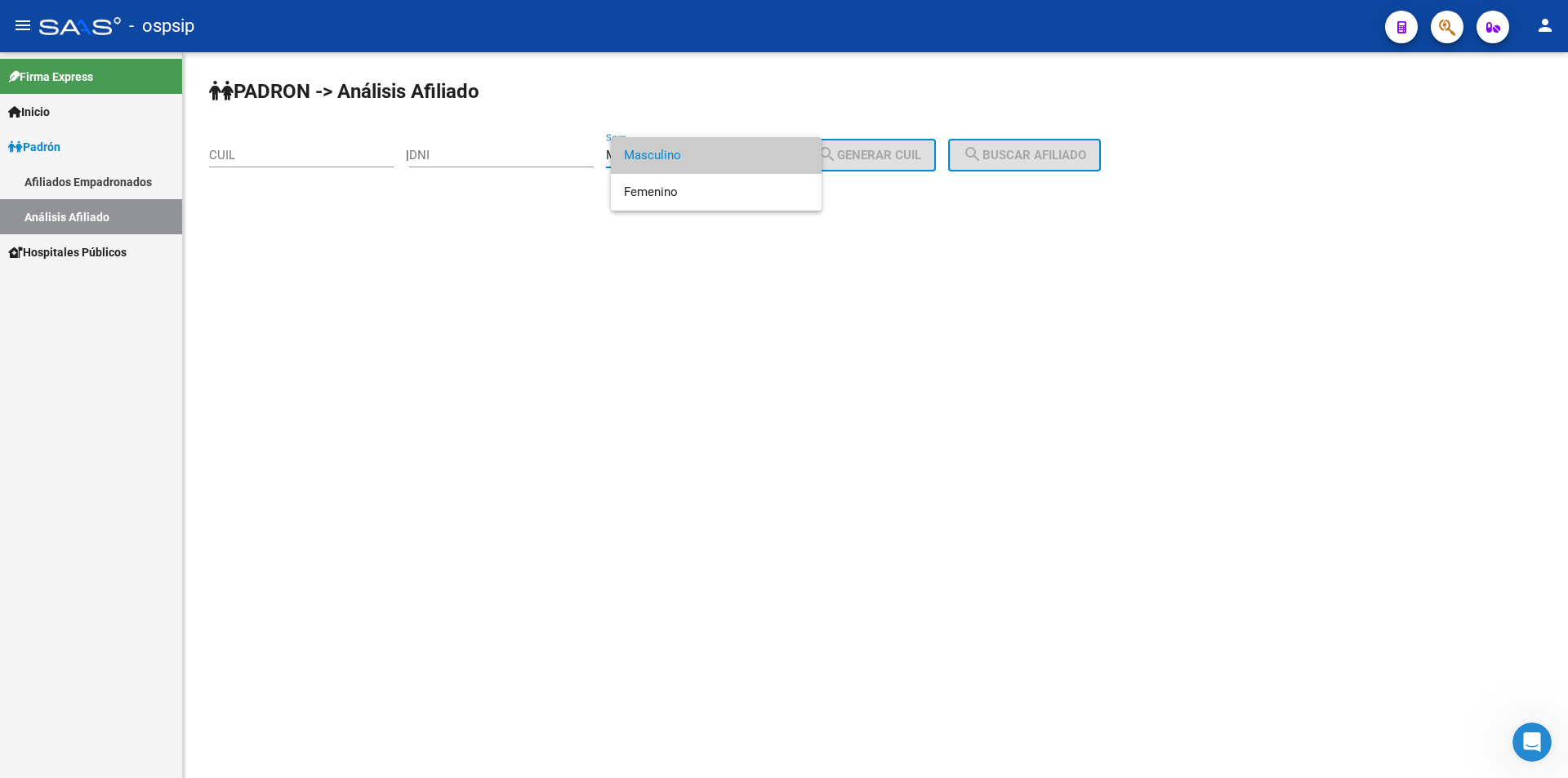
drag, startPoint x: 491, startPoint y: 155, endPoint x: 477, endPoint y: 108, distance: 49.0
click at [486, 155] on div at bounding box center [784, 389] width 1568 height 778
click at [554, 152] on input "DNI" at bounding box center [501, 155] width 184 height 14
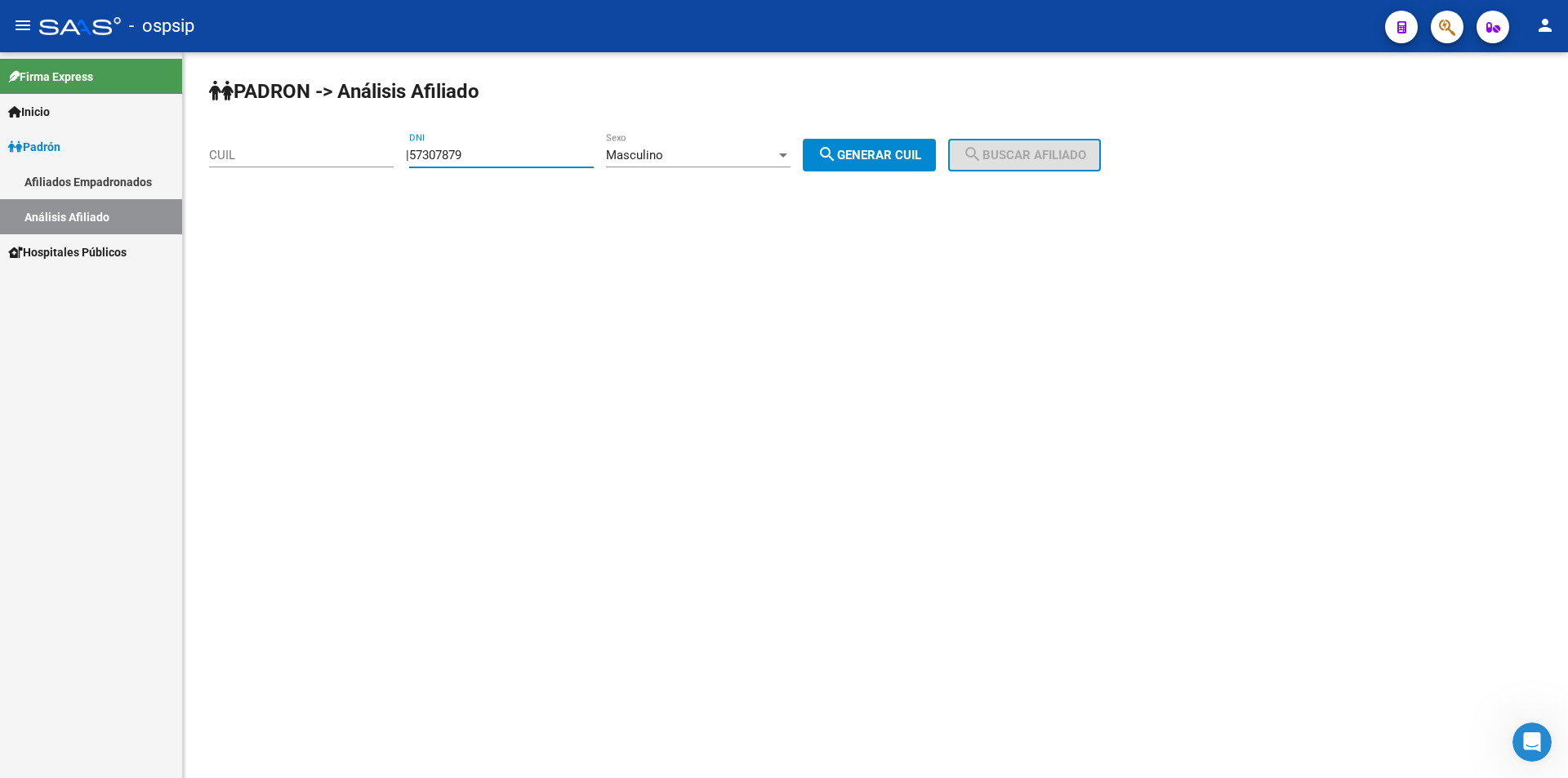
type input "57307879"
drag, startPoint x: 920, startPoint y: 157, endPoint x: 987, endPoint y: 150, distance: 67.4
click at [921, 157] on span "search Generar CUIL" at bounding box center [868, 155] width 103 height 14
type input "23-57307879-9"
click at [1014, 149] on span "search Buscar afiliado" at bounding box center [1024, 155] width 123 height 14
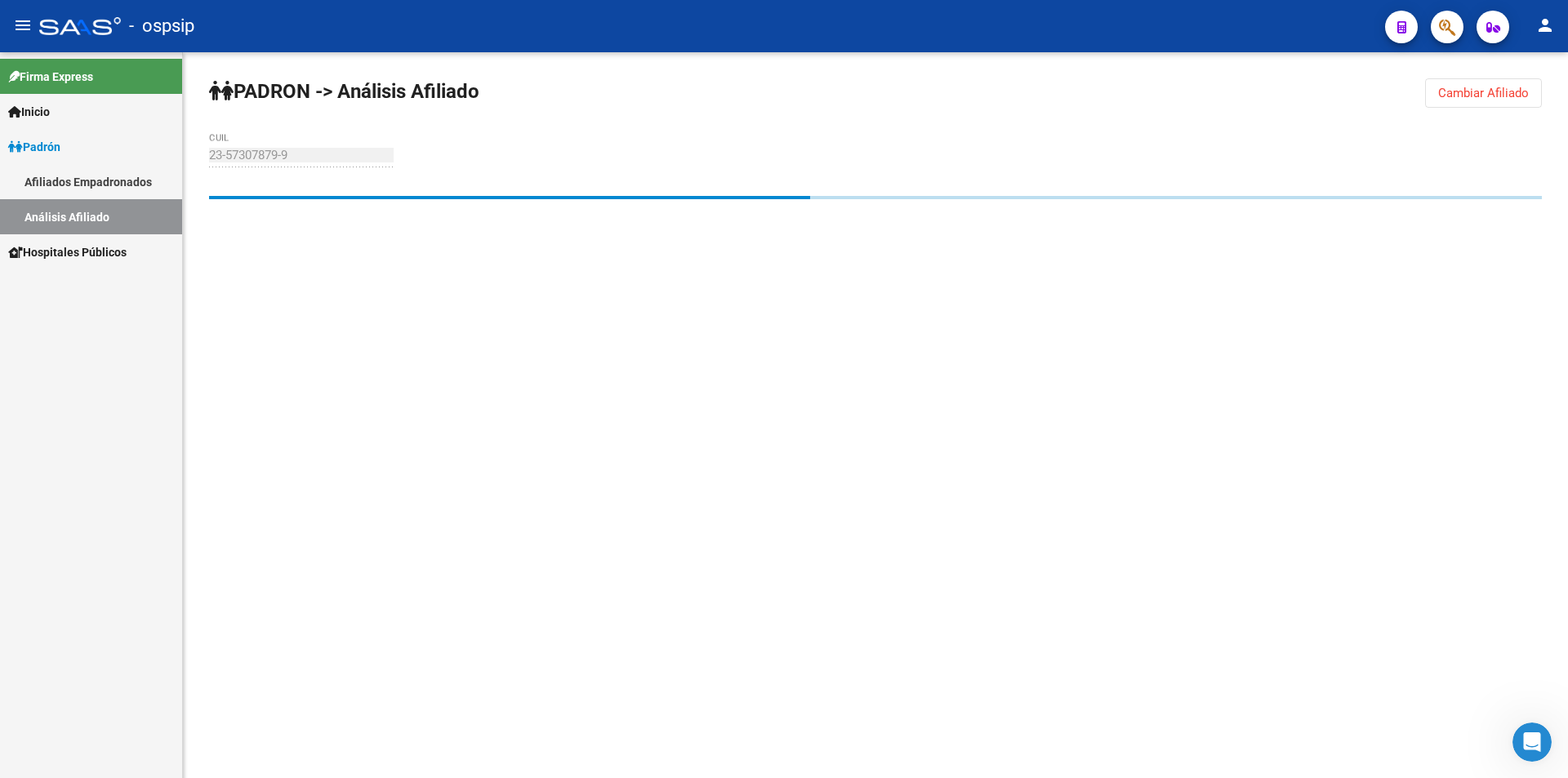
drag, startPoint x: 1567, startPoint y: 708, endPoint x: 1567, endPoint y: 728, distance: 20.0
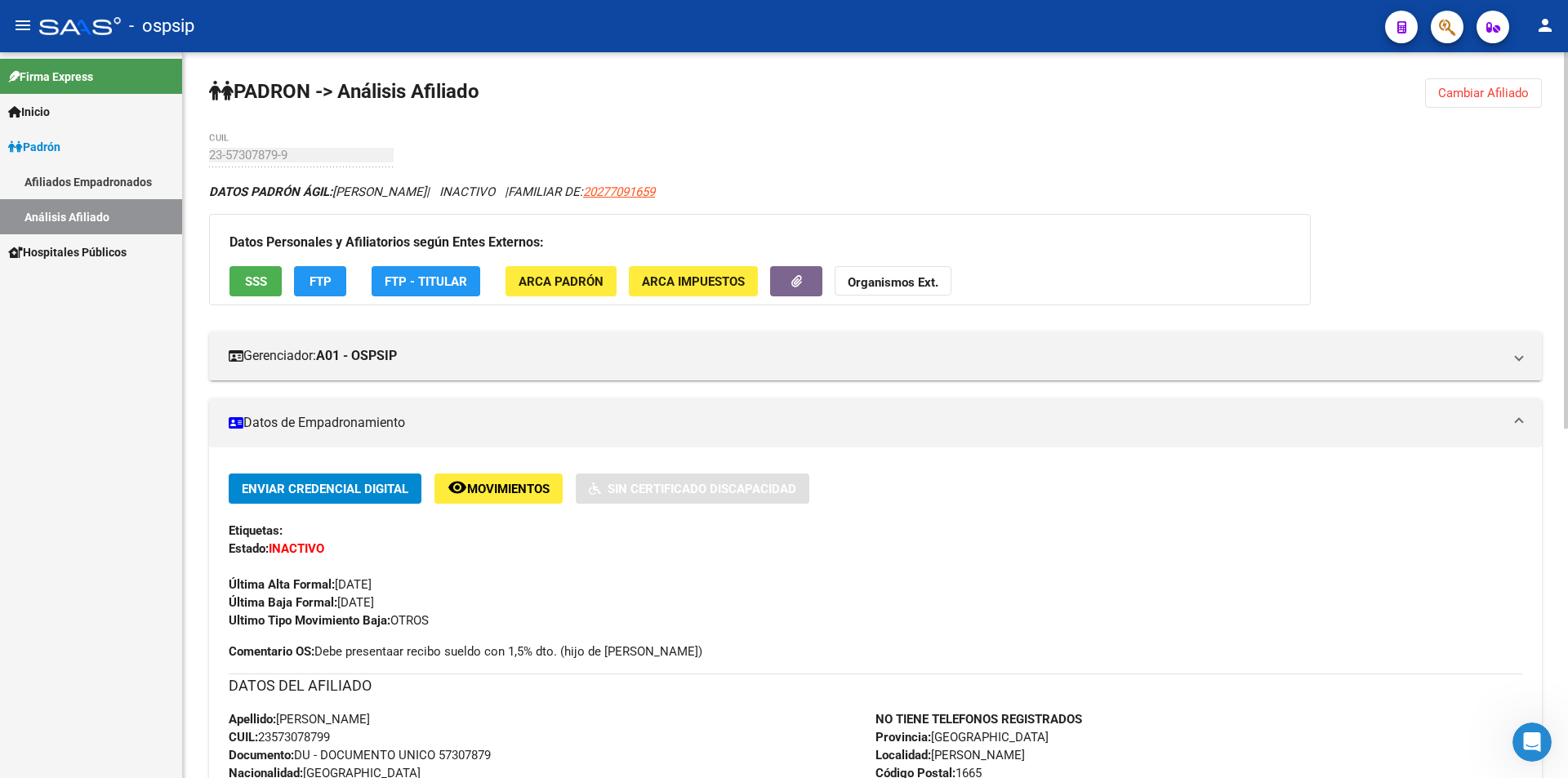
drag, startPoint x: 1567, startPoint y: 728, endPoint x: 845, endPoint y: 141, distance: 930.5
click at [845, 141] on div "PADRON -> Análisis Afiliado Cambiar Afiliado 23-57307879-9 CUIL DATOS PADRÓN ÁG…" at bounding box center [875, 751] width 1385 height 1399
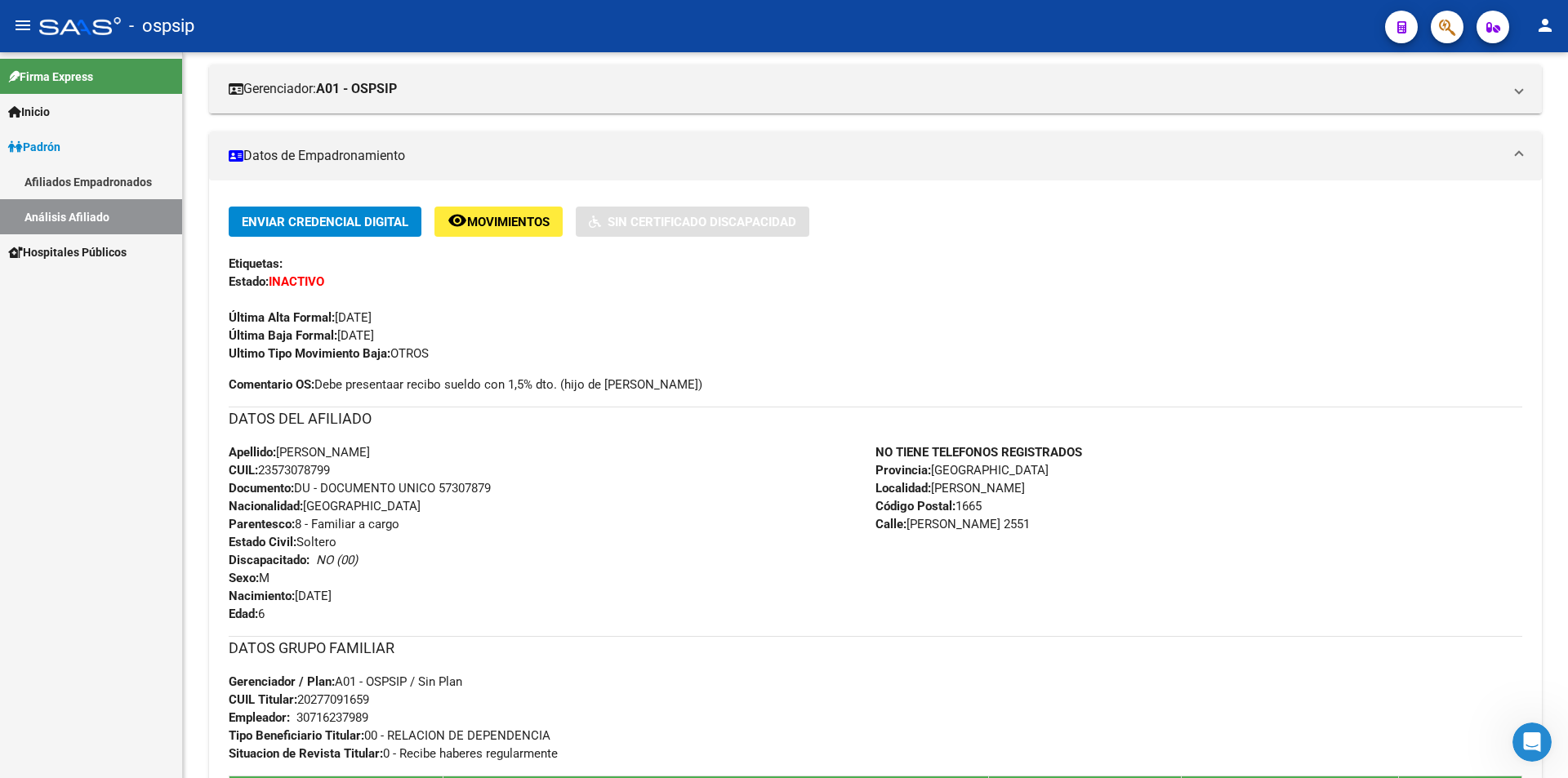
scroll to position [280, 0]
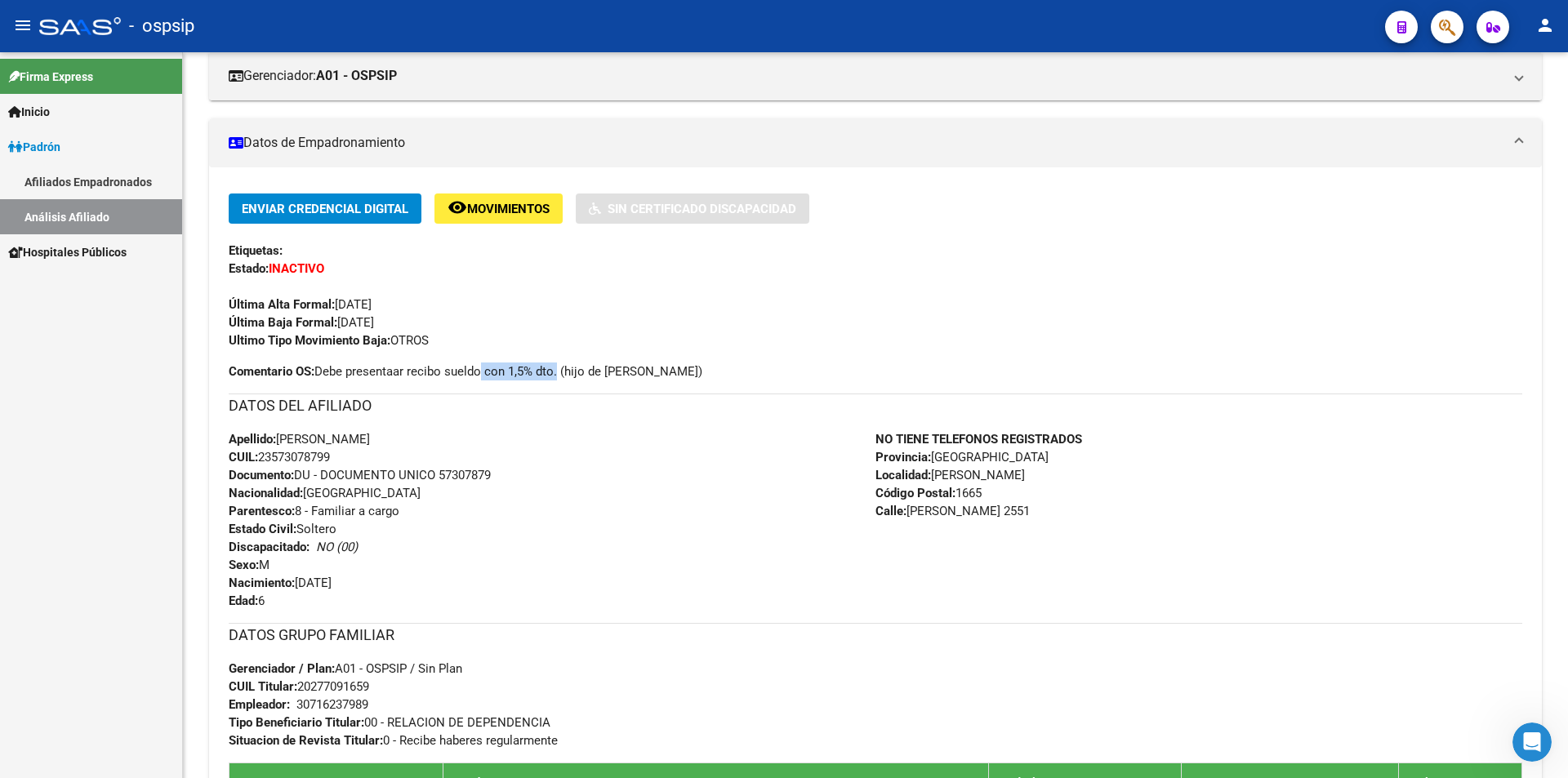
drag, startPoint x: 480, startPoint y: 371, endPoint x: 556, endPoint y: 368, distance: 76.1
click at [556, 368] on span "Comentario OS: Debe presentaar recibo sueldo con 1,5% dto. (hijo de [PERSON_NAM…" at bounding box center [465, 371] width 474 height 18
click at [564, 364] on span "Comentario OS: Debe presentaar recibo sueldo con 1,5% dto. (hijo de [PERSON_NAM…" at bounding box center [465, 371] width 474 height 18
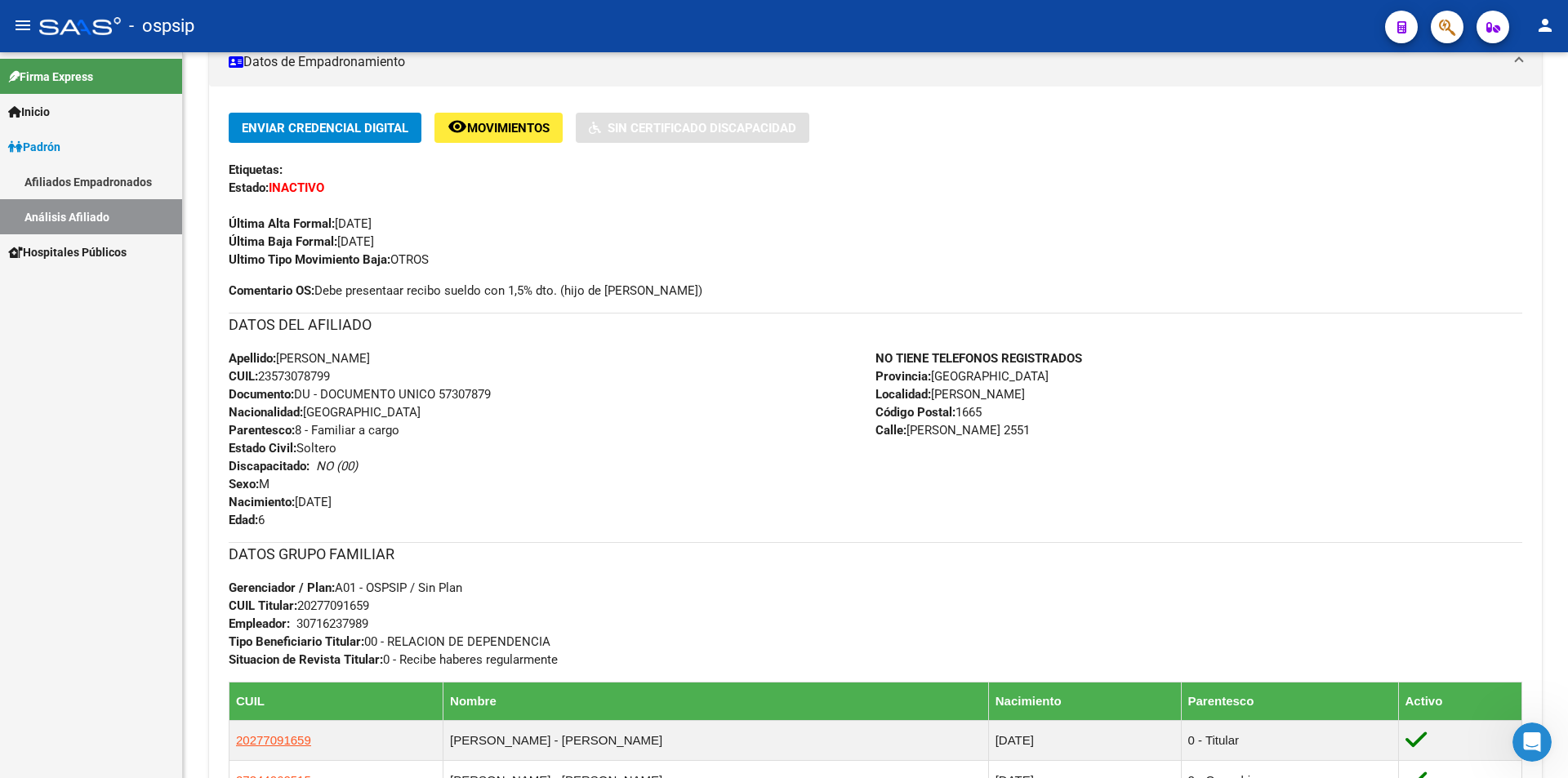
scroll to position [361, 0]
drag, startPoint x: 230, startPoint y: 286, endPoint x: 606, endPoint y: 511, distance: 438.2
click at [606, 511] on div "Enviar Credencial Digital remove_red_eye Movimientos Sin Certificado Discapacid…" at bounding box center [875, 463] width 1294 height 702
click at [605, 506] on div "Apellido: [PERSON_NAME] CUIL: 23573078799 Documento: DU - DOCUMENTO UNICO 57307…" at bounding box center [551, 437] width 646 height 179
drag, startPoint x: 235, startPoint y: 321, endPoint x: 669, endPoint y: 509, distance: 473.0
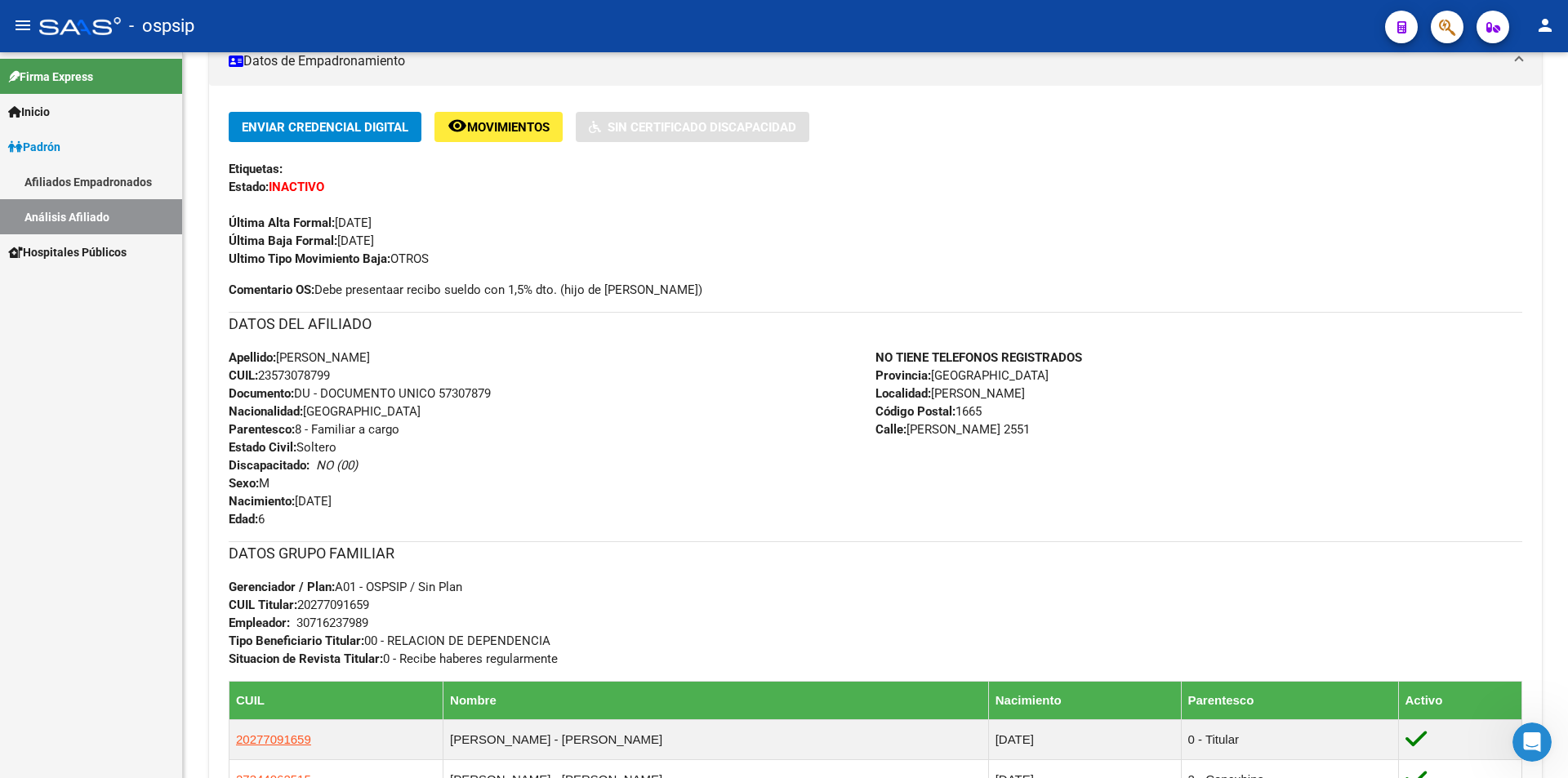
click at [669, 509] on div "DATOS DEL AFILIADO Apellido: [PERSON_NAME] CUIL: 23573078799 Documento: DU - DO…" at bounding box center [875, 420] width 1294 height 216
click at [558, 461] on div "Apellido: [PERSON_NAME] CUIL: 23573078799 Documento: DU - DOCUMENTO UNICO 57307…" at bounding box center [551, 437] width 646 height 179
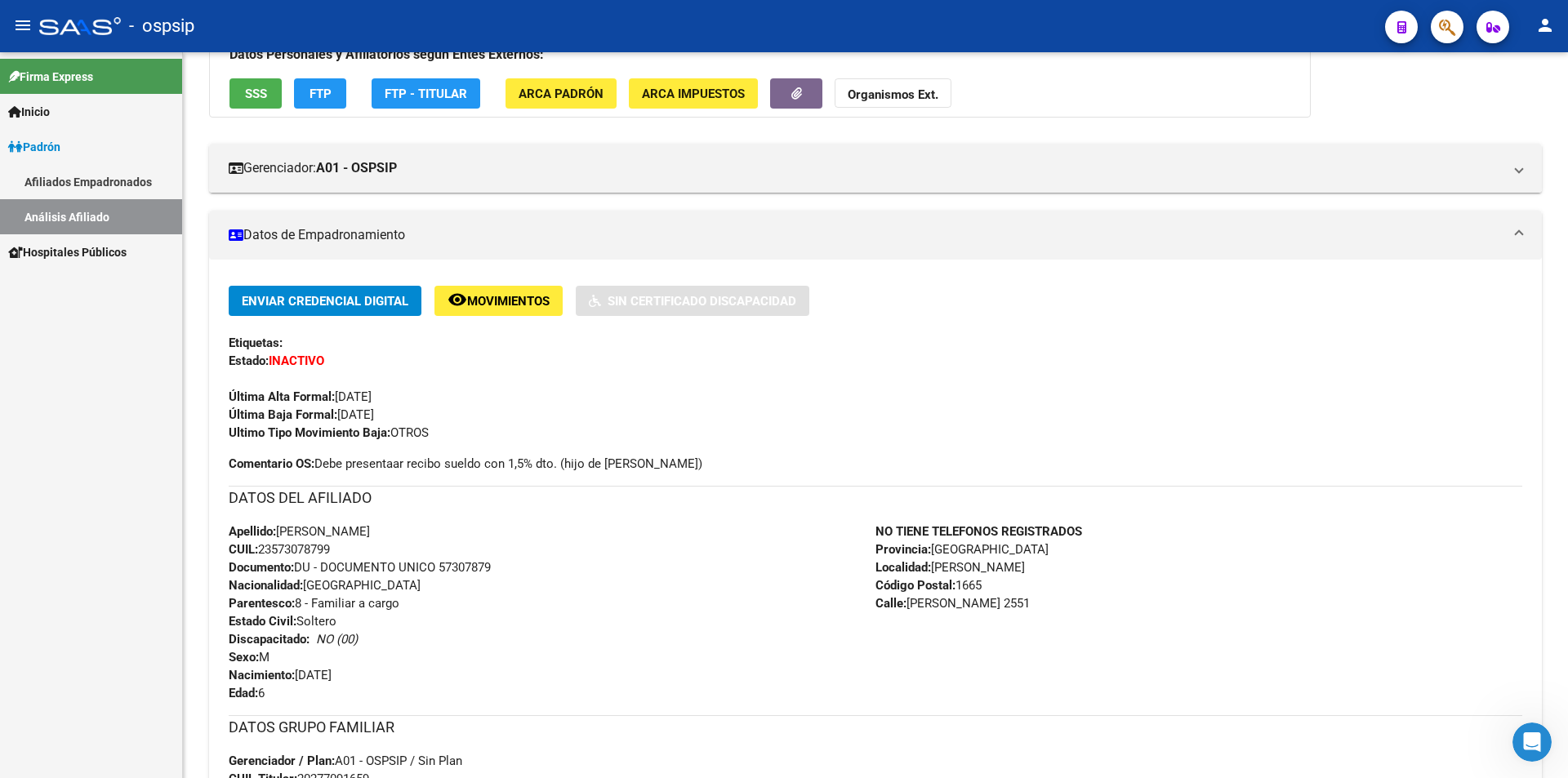
scroll to position [0, 0]
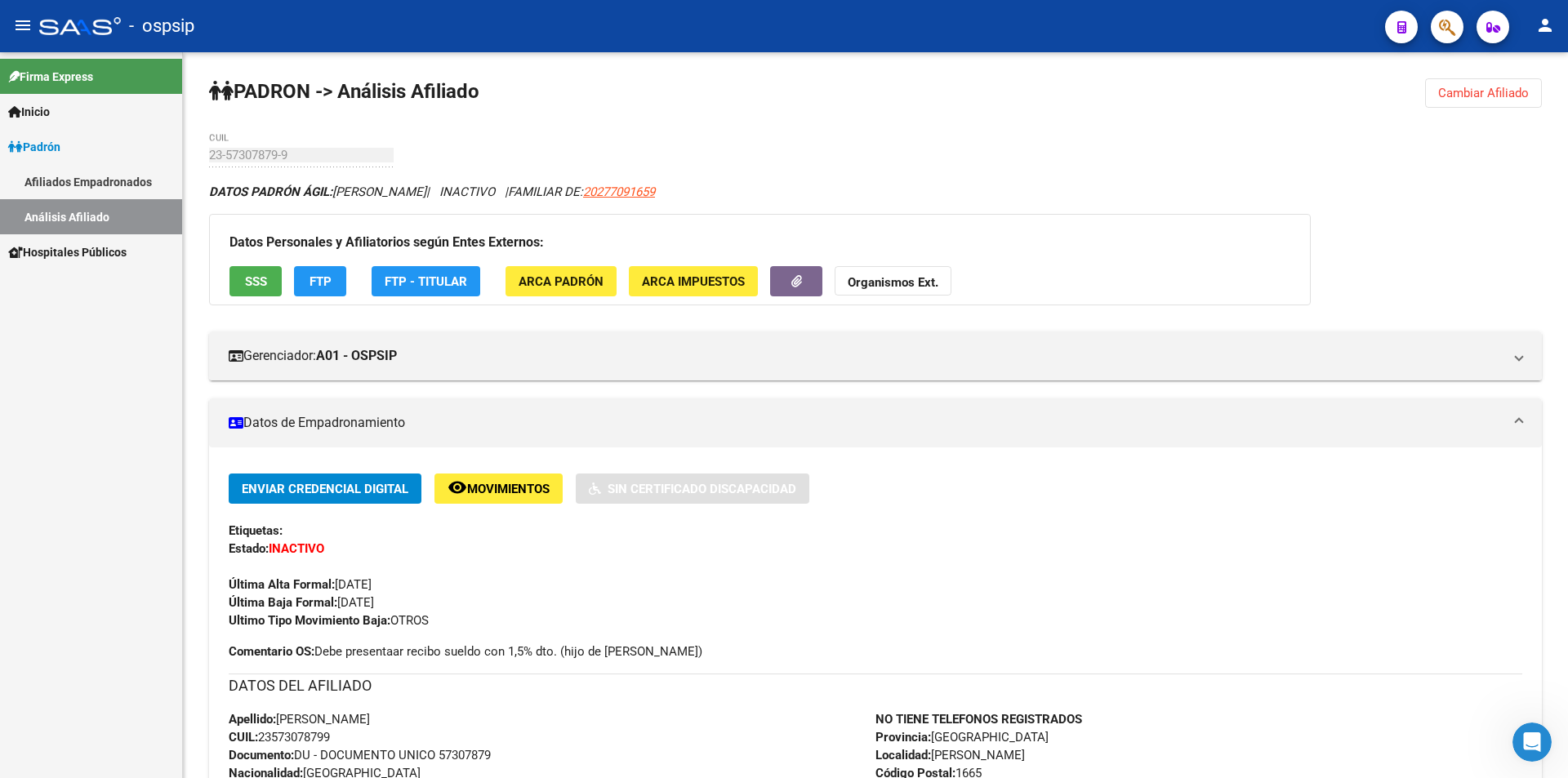
click at [1487, 89] on span "Cambiar Afiliado" at bounding box center [1483, 92] width 90 height 14
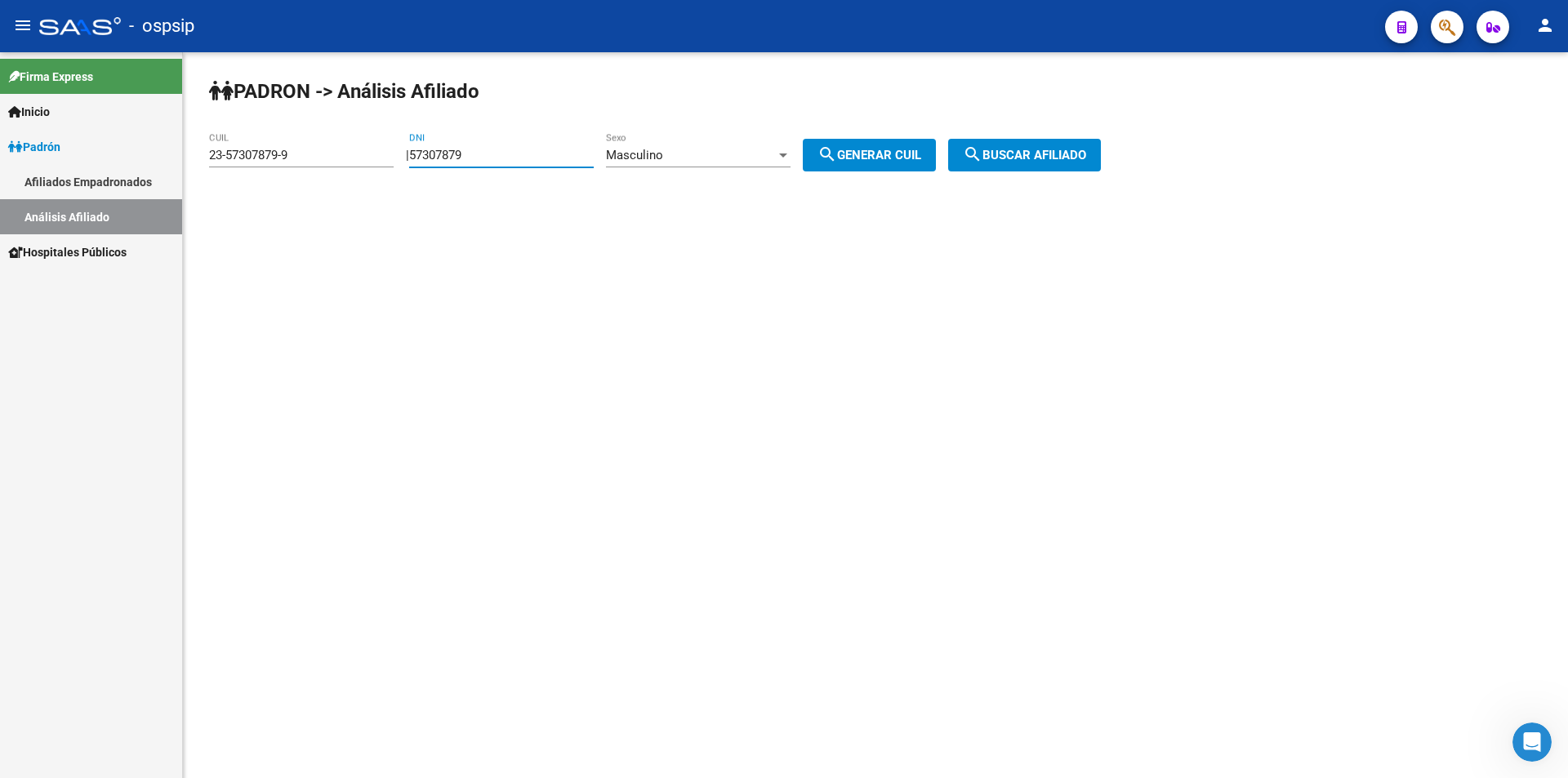
drag, startPoint x: 552, startPoint y: 155, endPoint x: 337, endPoint y: 139, distance: 215.6
click at [333, 148] on app-analisis-afiliado "PADRON -> Análisis Afiliado 23-57307879-9 CUIL | 57307879 DNI Masculino Sexo se…" at bounding box center [661, 155] width 904 height 14
drag, startPoint x: 369, startPoint y: 152, endPoint x: 167, endPoint y: 161, distance: 202.2
click at [167, 161] on mat-sidenav-container "Firma Express Inicio Calendario SSS Instructivos Contacto OS Padrón Afiliados E…" at bounding box center [784, 415] width 1568 height 726
